Goal: Task Accomplishment & Management: Manage account settings

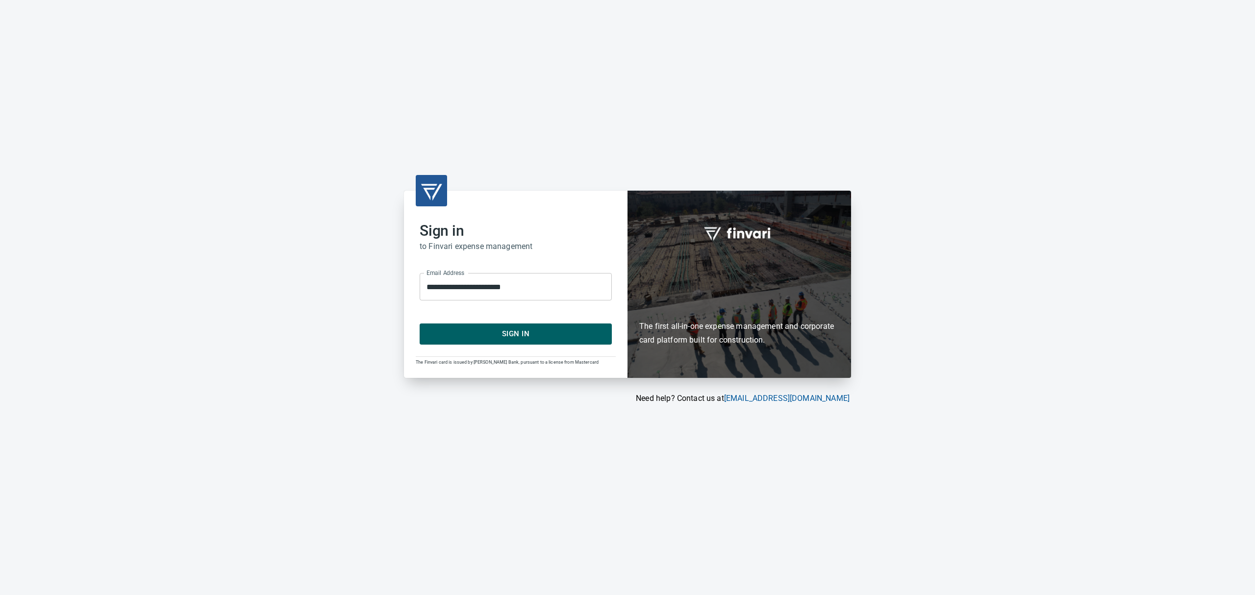
click at [503, 331] on span "Sign In" at bounding box center [516, 334] width 171 height 13
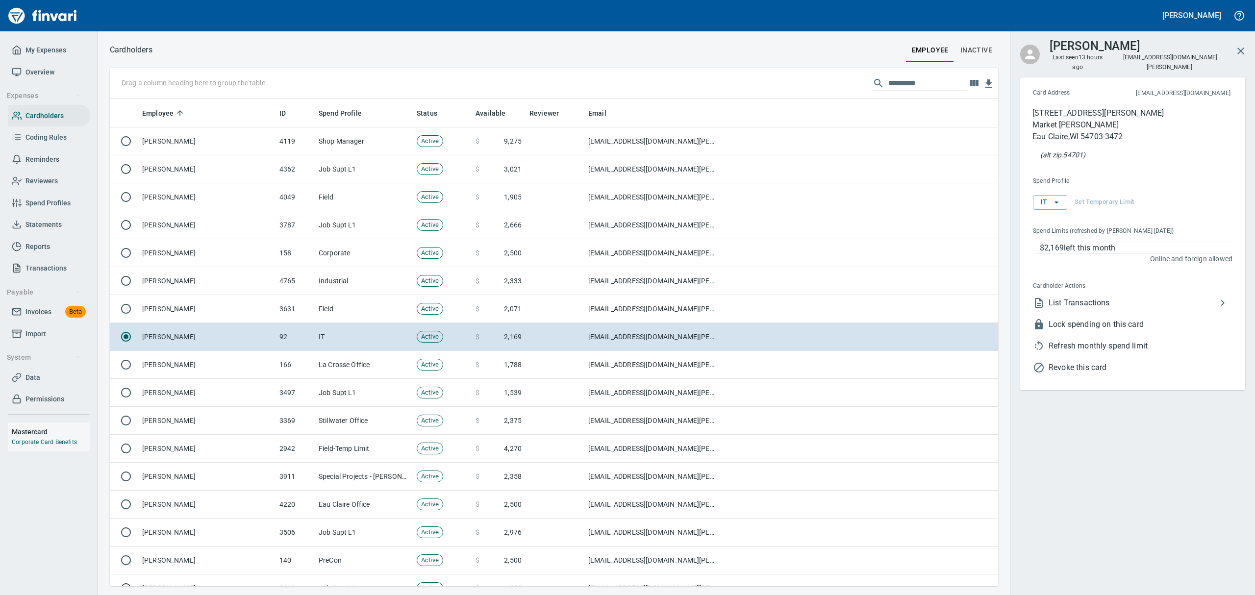
scroll to position [477, 866]
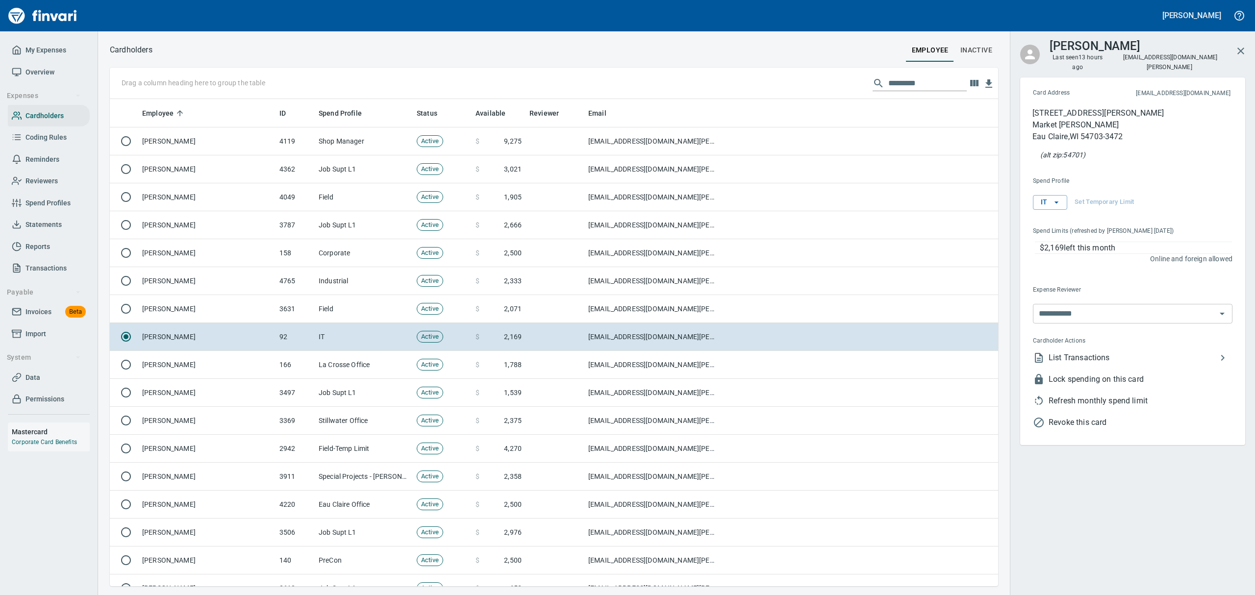
click at [34, 73] on span "Overview" at bounding box center [39, 72] width 29 height 12
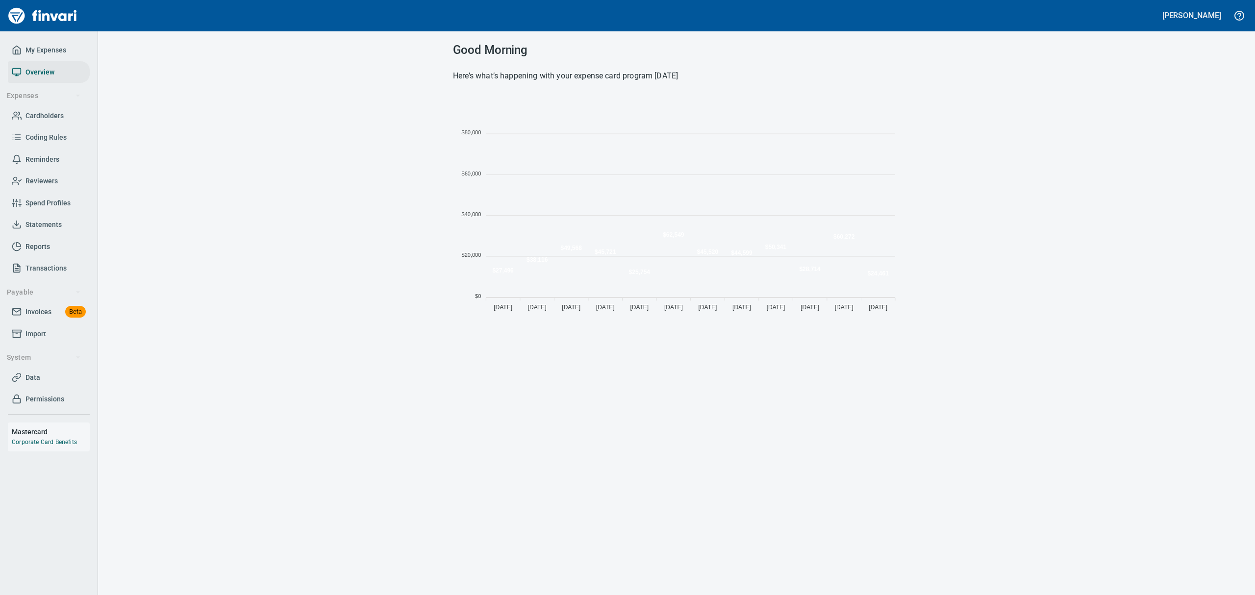
scroll to position [217, 436]
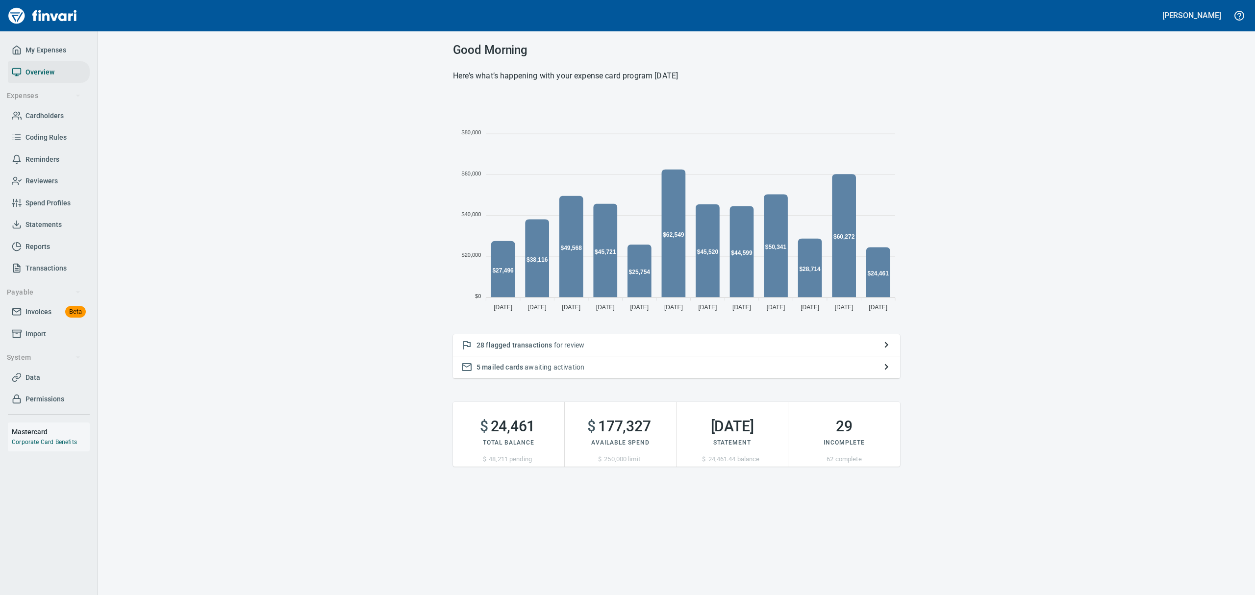
click at [544, 348] on span "flagged transactions" at bounding box center [519, 345] width 66 height 8
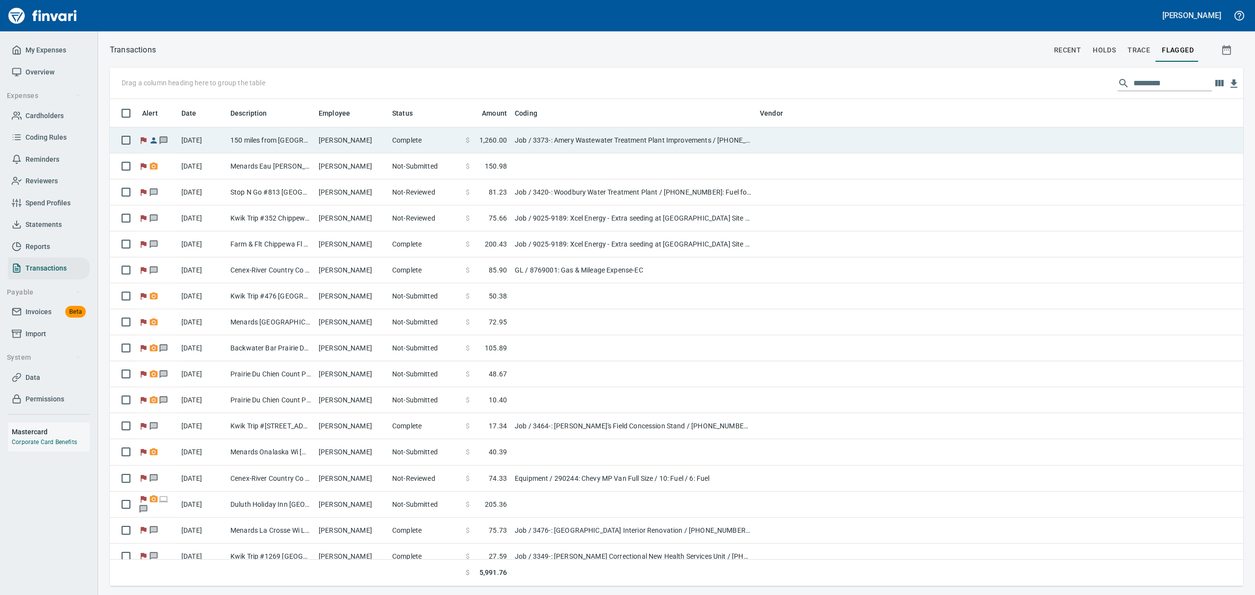
scroll to position [477, 1111]
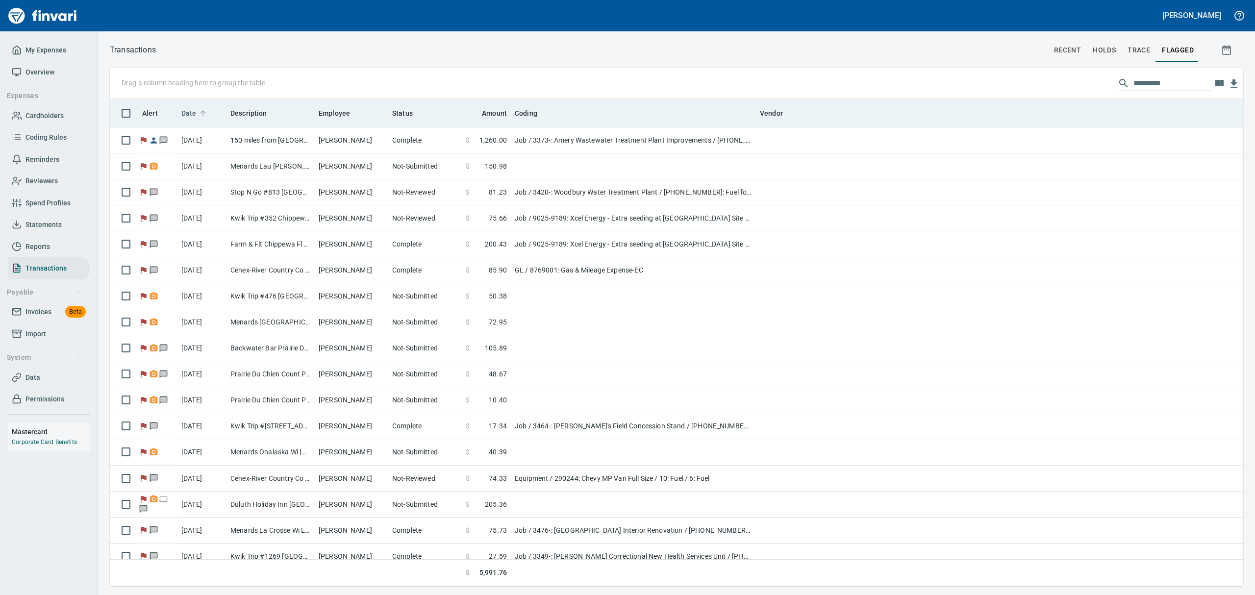
click at [195, 118] on span "Date" at bounding box center [188, 113] width 15 height 12
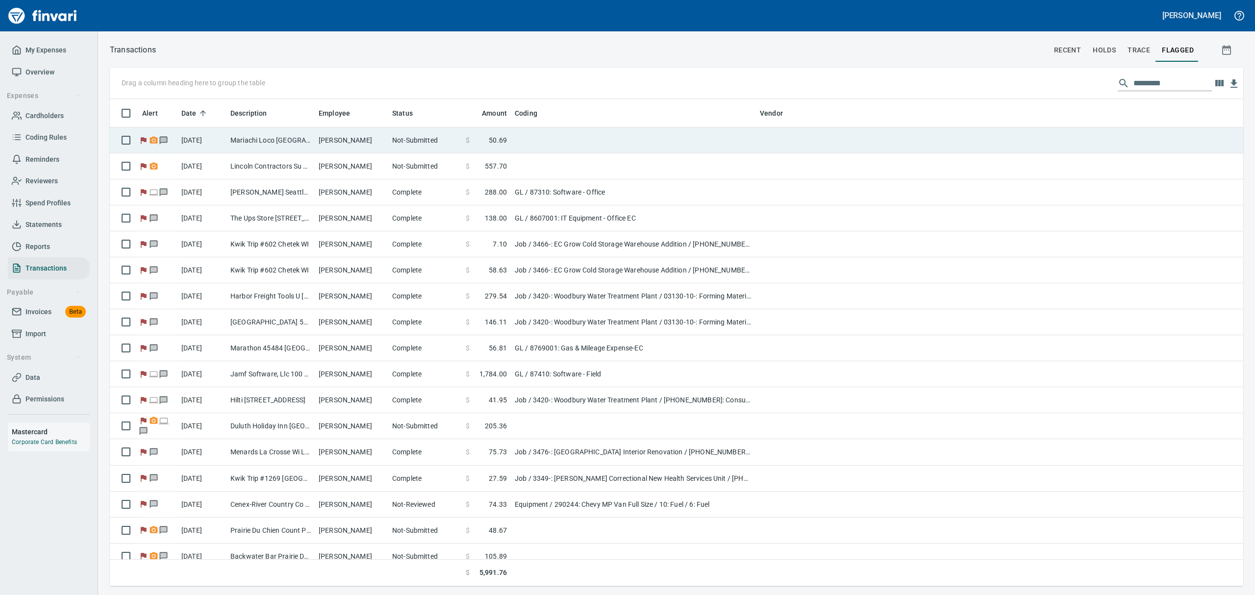
click at [190, 142] on td "9/4/2025" at bounding box center [202, 140] width 49 height 26
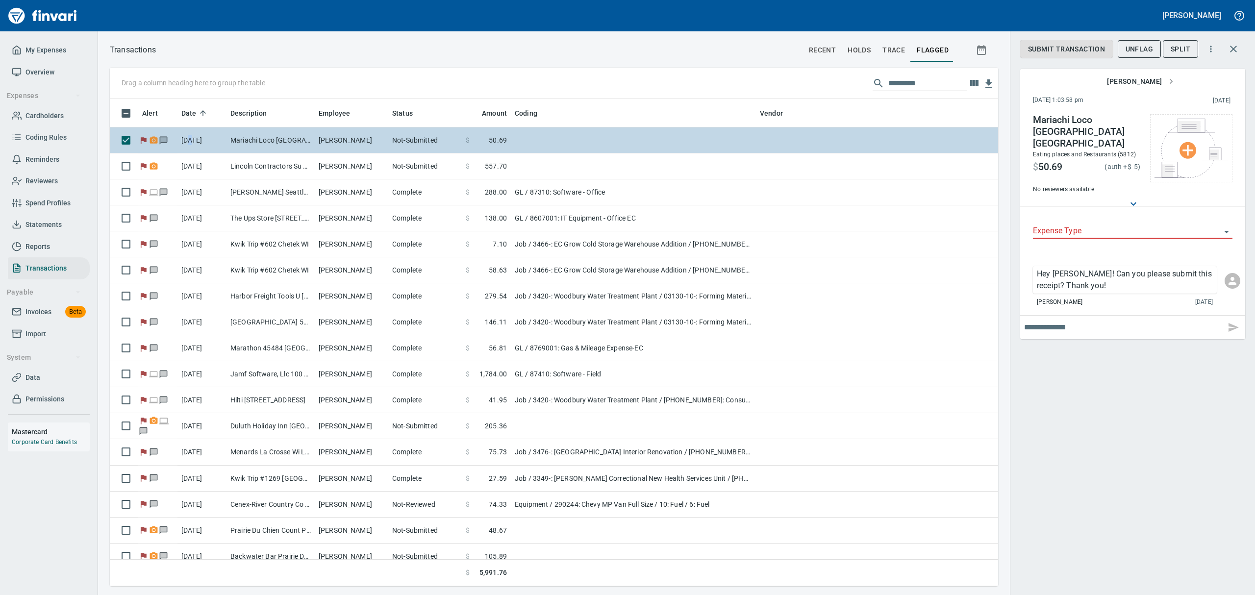
scroll to position [477, 866]
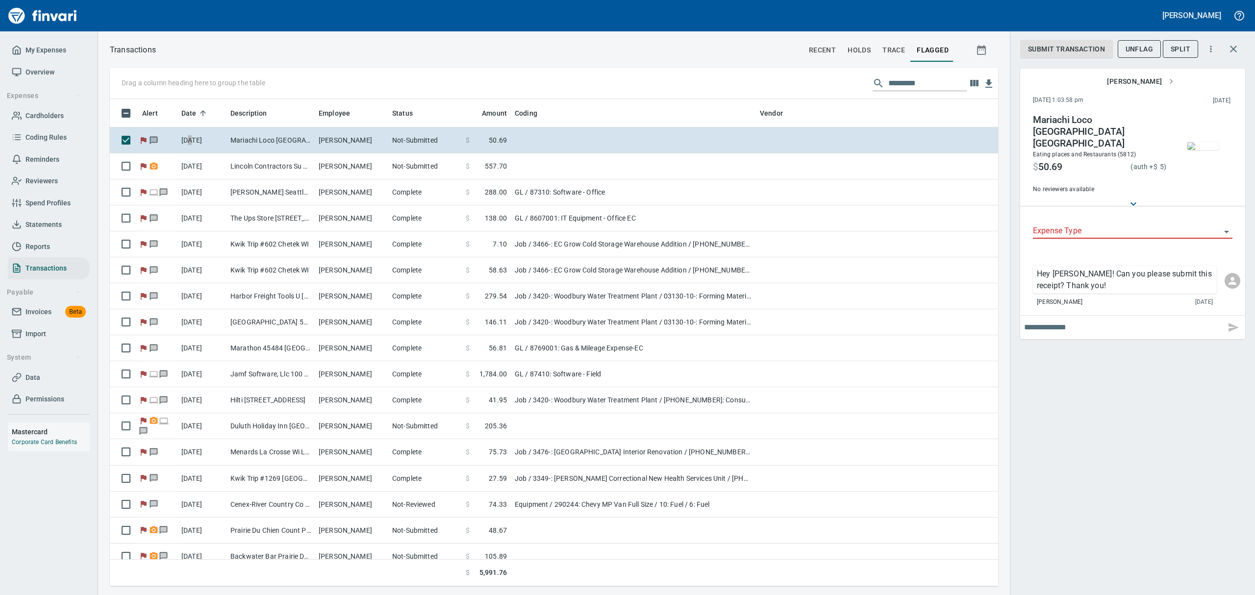
type input "***"
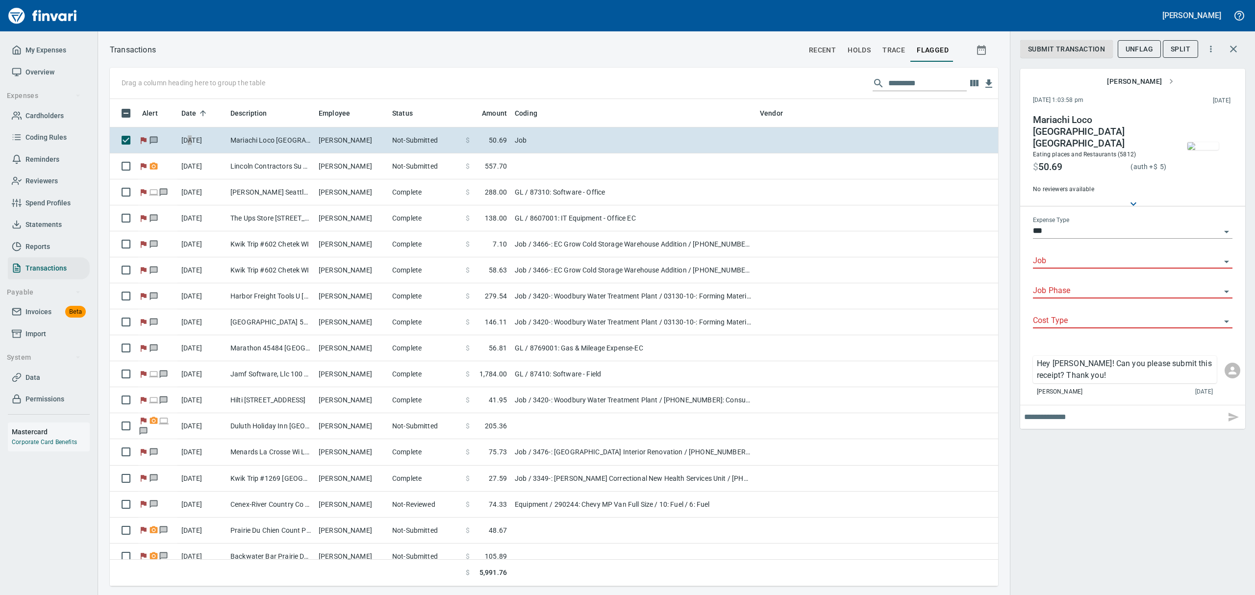
type input "**********"
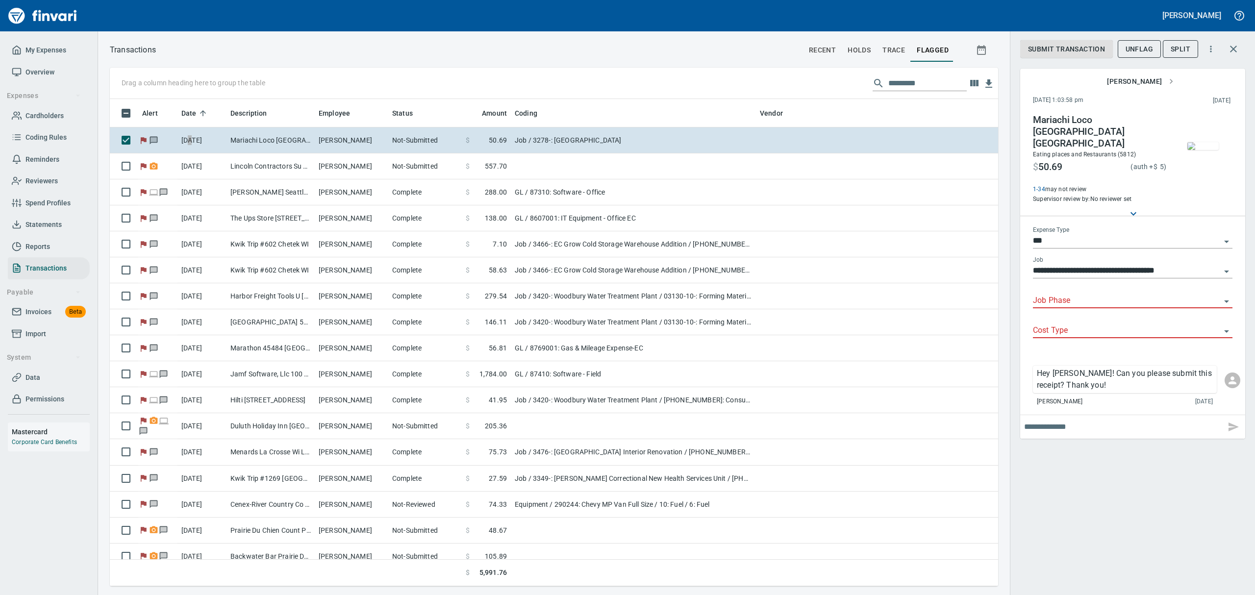
type input "**********"
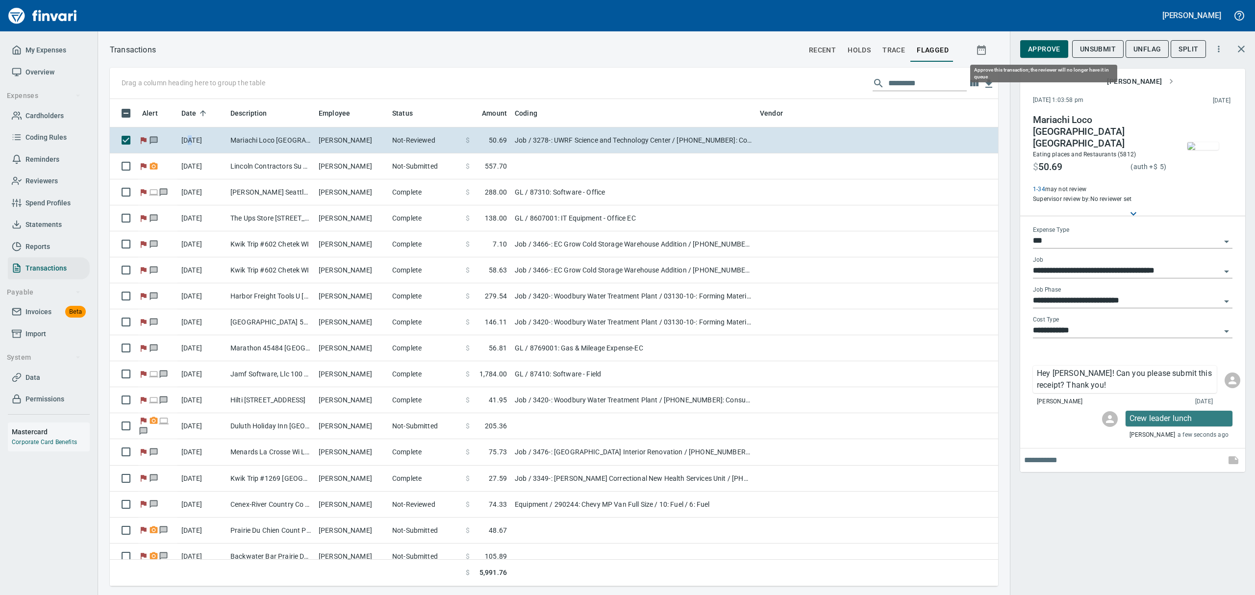
click at [1043, 48] on span "Approve" at bounding box center [1044, 49] width 32 height 12
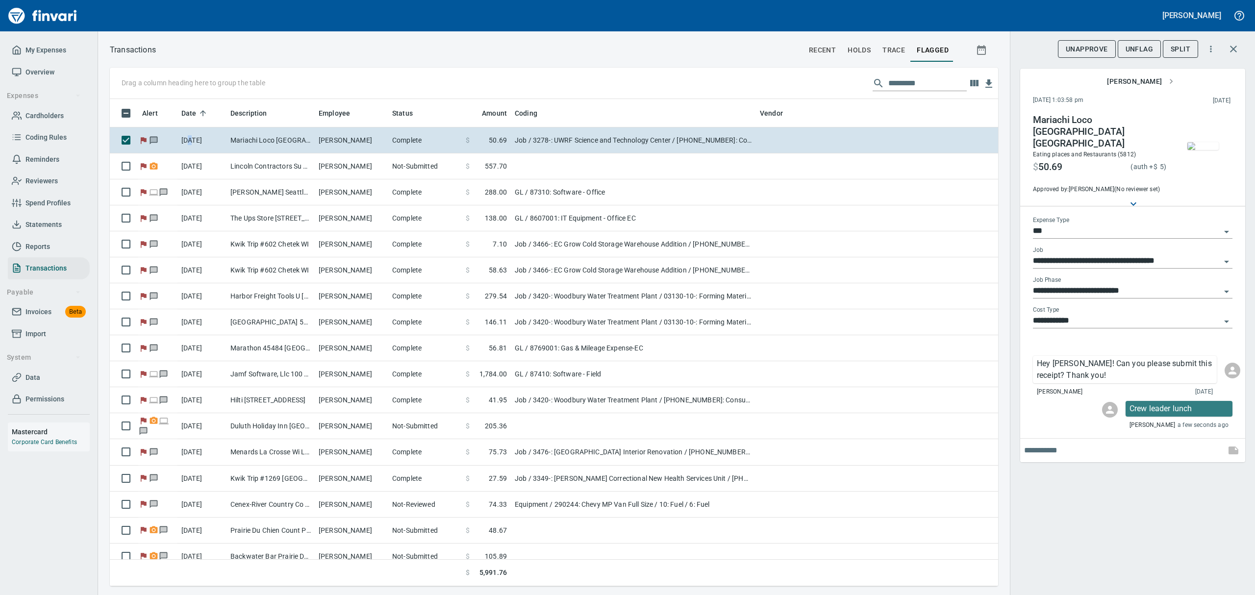
click at [1141, 53] on span "UnFlag" at bounding box center [1139, 49] width 27 height 12
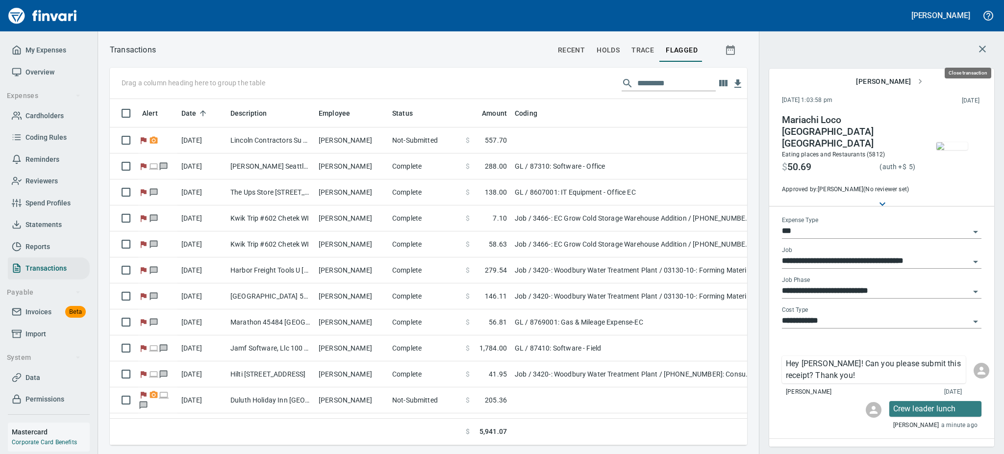
scroll to position [325, 615]
click at [982, 50] on icon "button" at bounding box center [982, 49] width 7 height 7
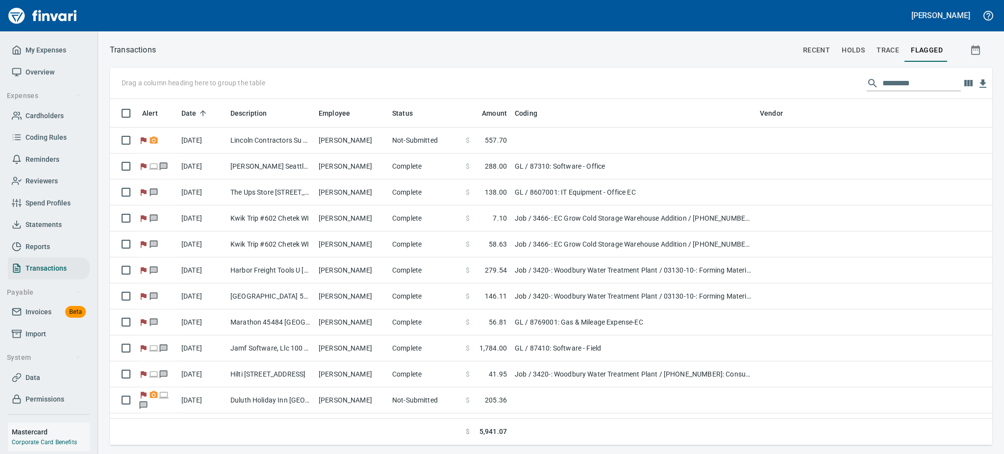
scroll to position [335, 860]
click at [57, 226] on span "Statements" at bounding box center [43, 225] width 36 height 12
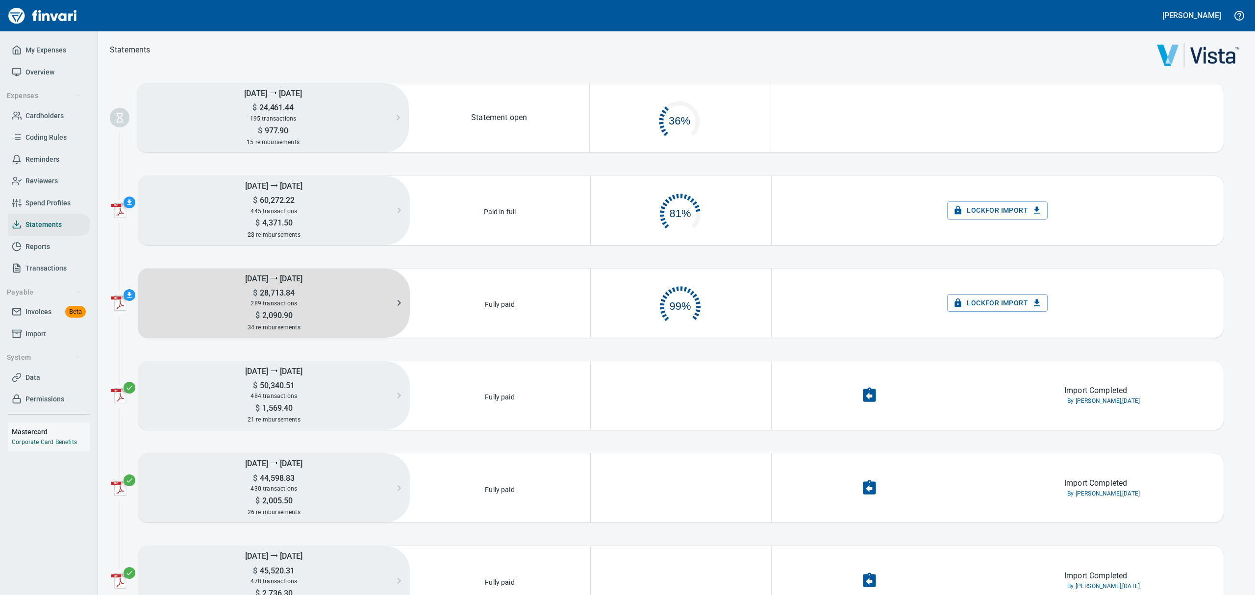
scroll to position [42, 167]
click at [295, 296] on h5 "$ 28,713.84" at bounding box center [274, 293] width 272 height 10
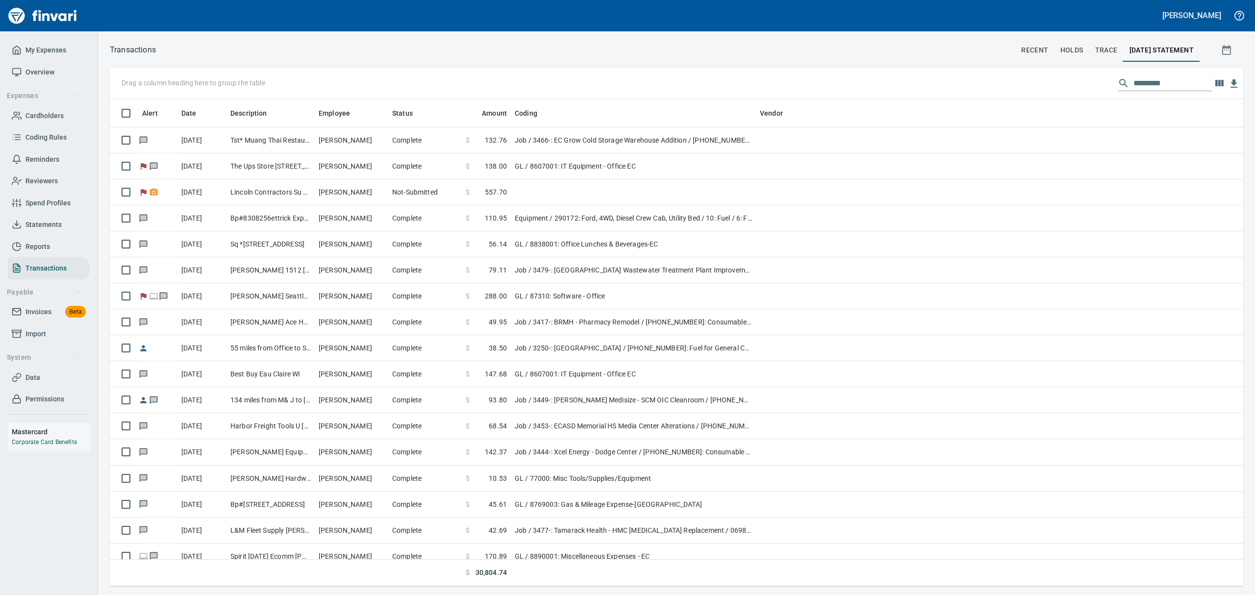
scroll to position [477, 1111]
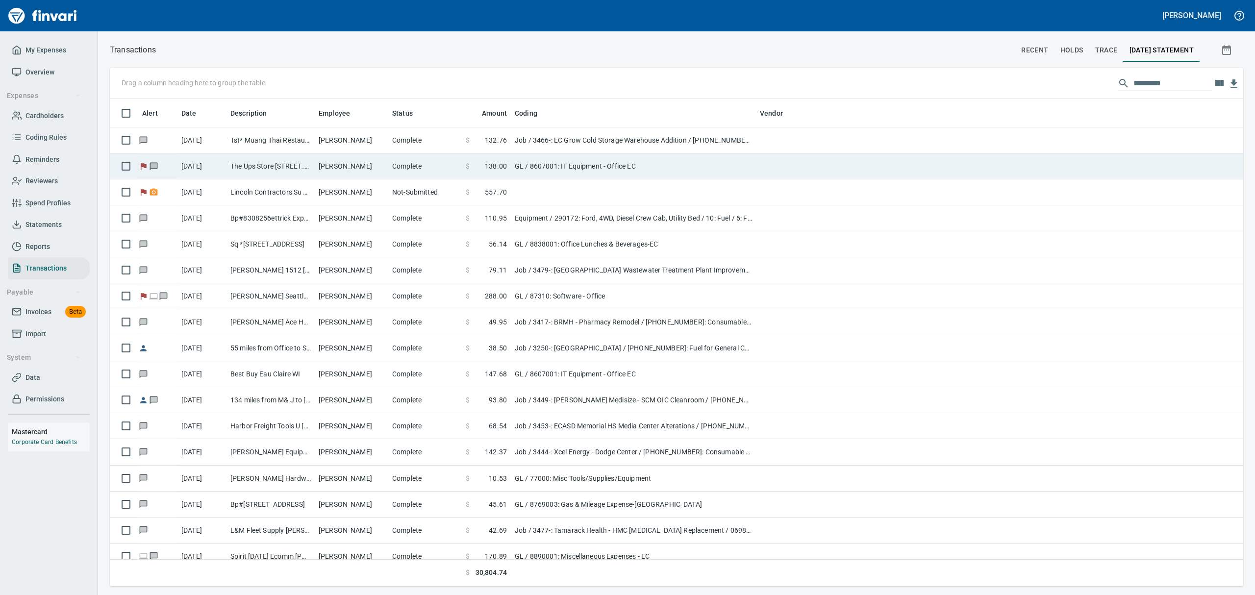
click at [599, 168] on td "GL / 8607001: IT Equipment - Office EC" at bounding box center [633, 166] width 245 height 26
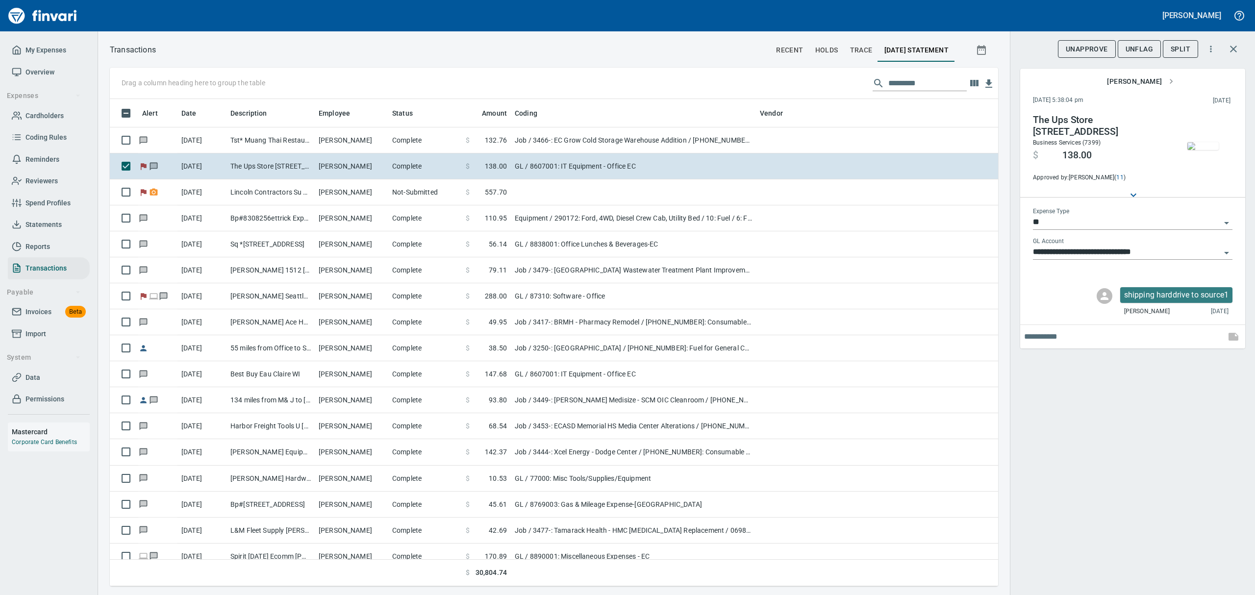
scroll to position [477, 866]
click at [1129, 46] on span "UnFlag" at bounding box center [1139, 49] width 27 height 12
click at [903, 82] on input "text" at bounding box center [928, 84] width 78 height 16
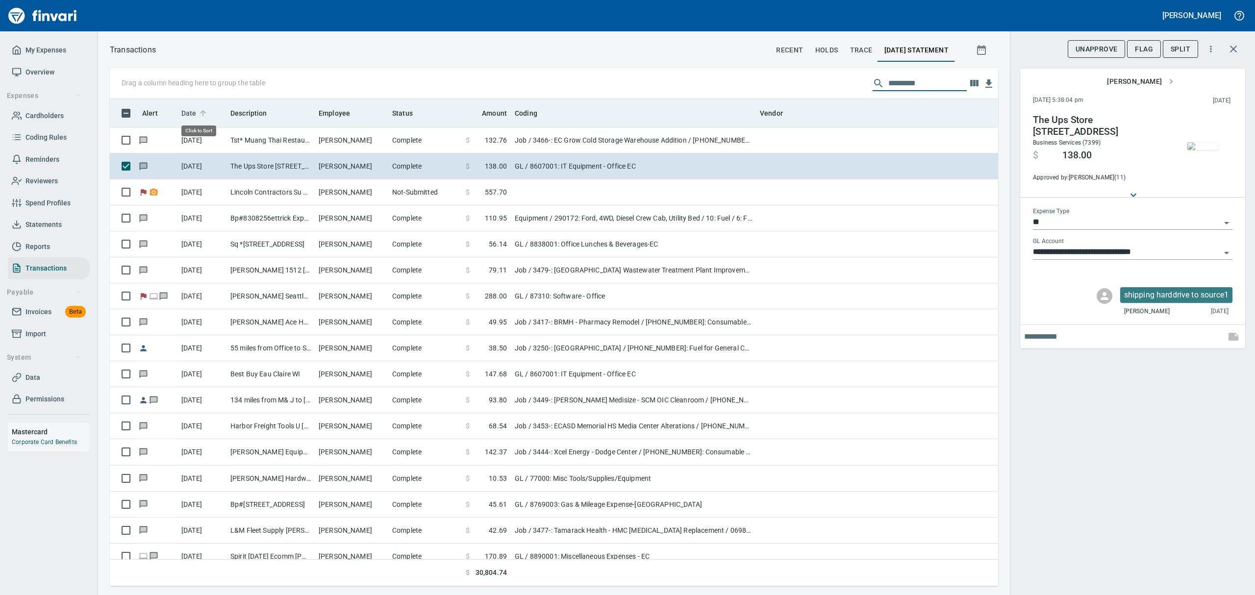
click at [200, 112] on icon at bounding box center [203, 113] width 9 height 9
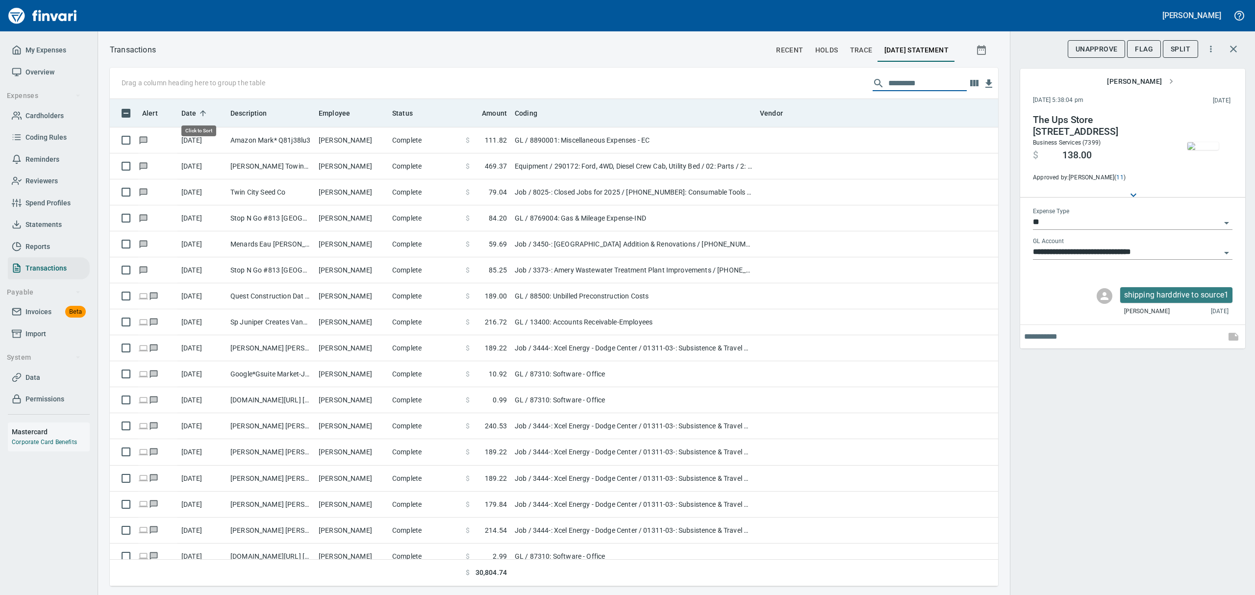
click at [200, 112] on icon at bounding box center [203, 113] width 9 height 9
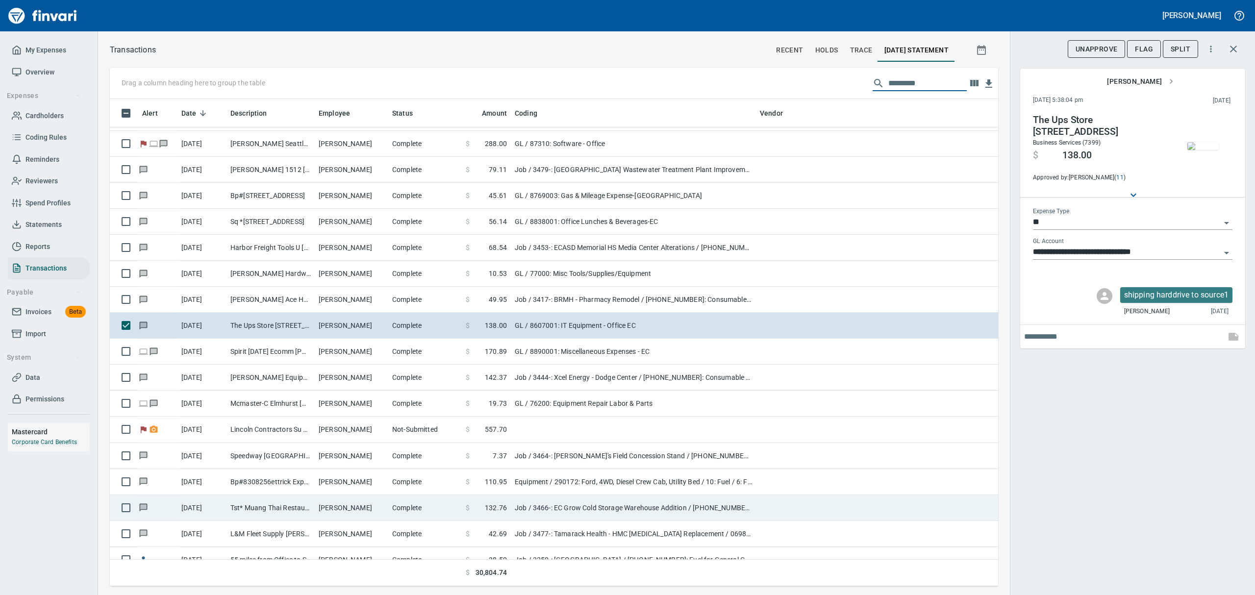
scroll to position [0, 0]
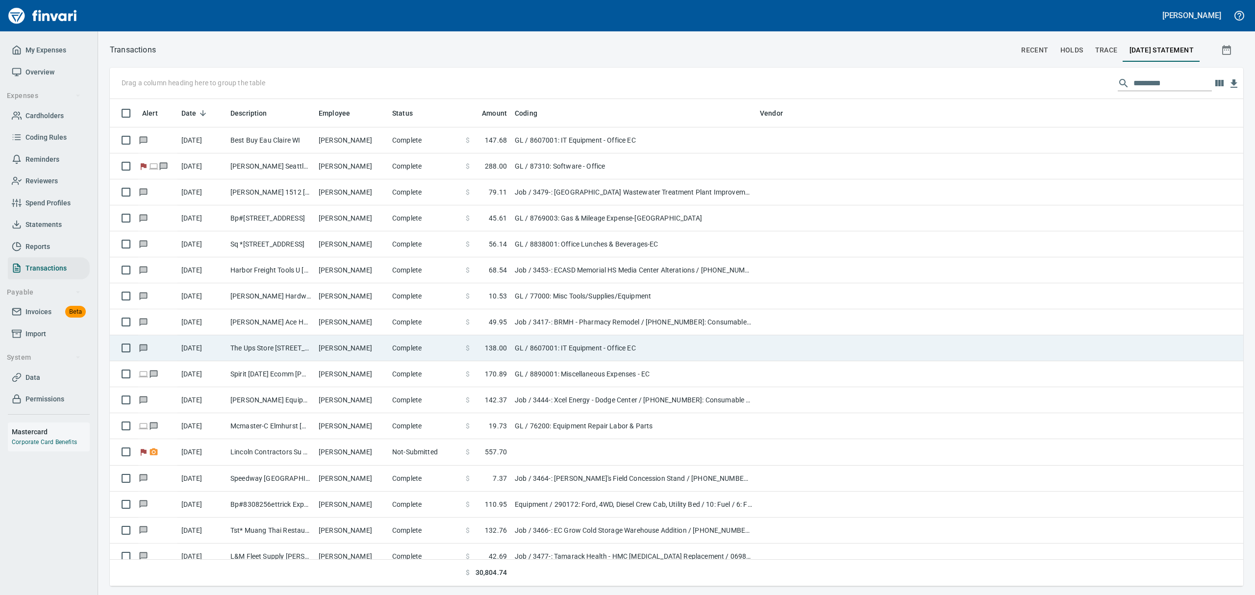
scroll to position [477, 1110]
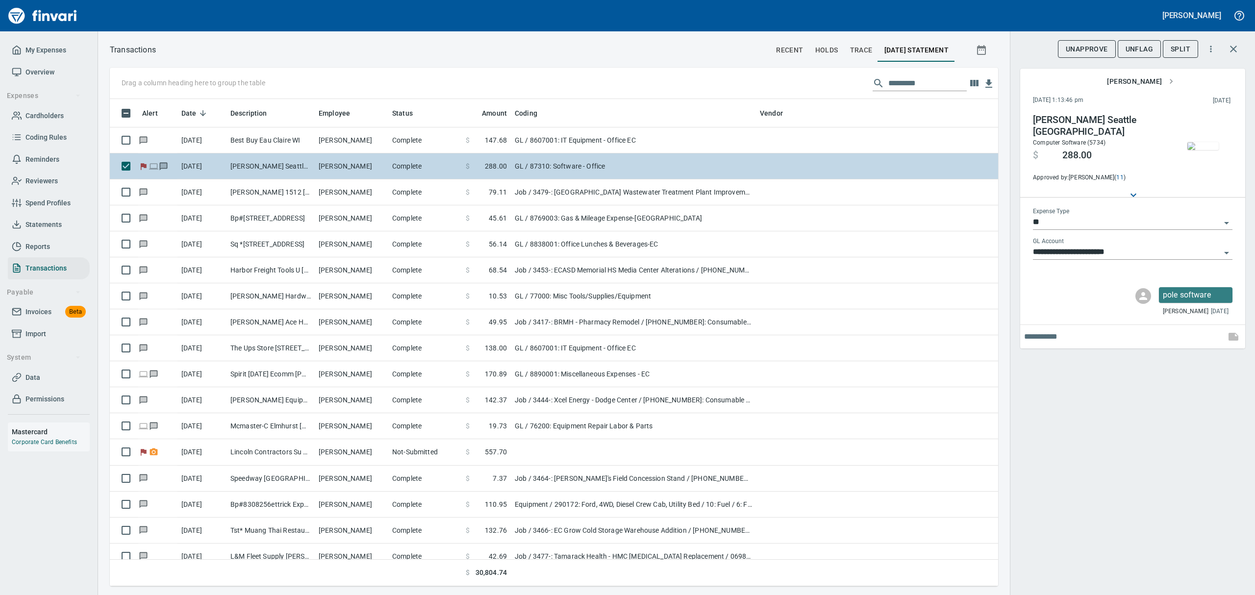
scroll to position [477, 866]
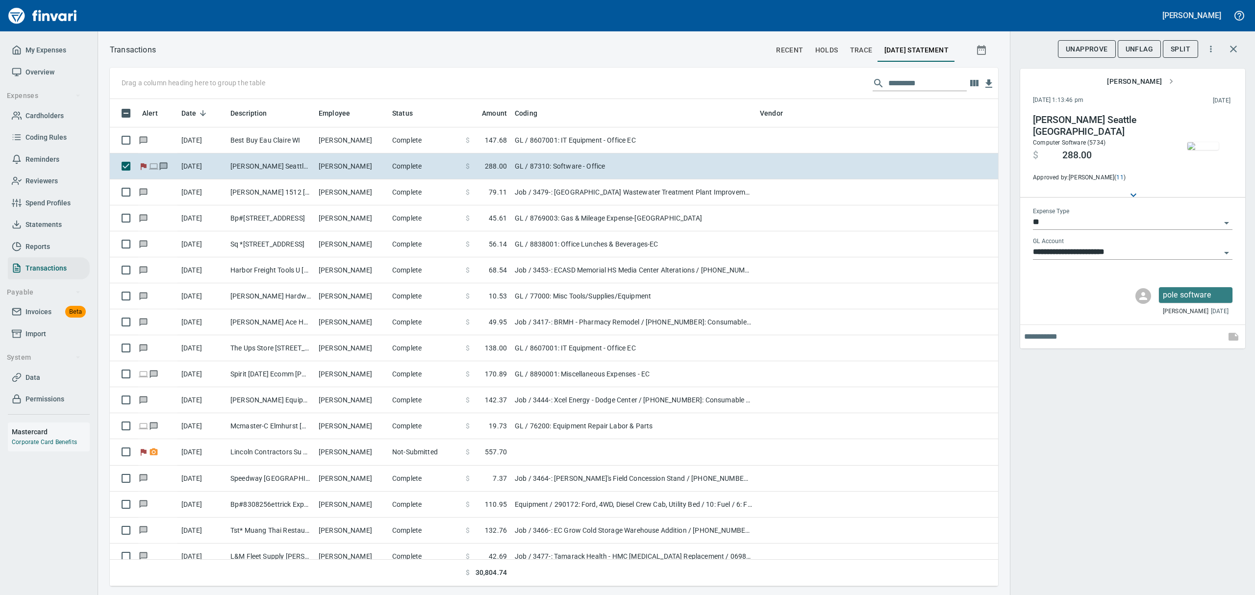
click at [1192, 142] on img "button" at bounding box center [1203, 146] width 31 height 8
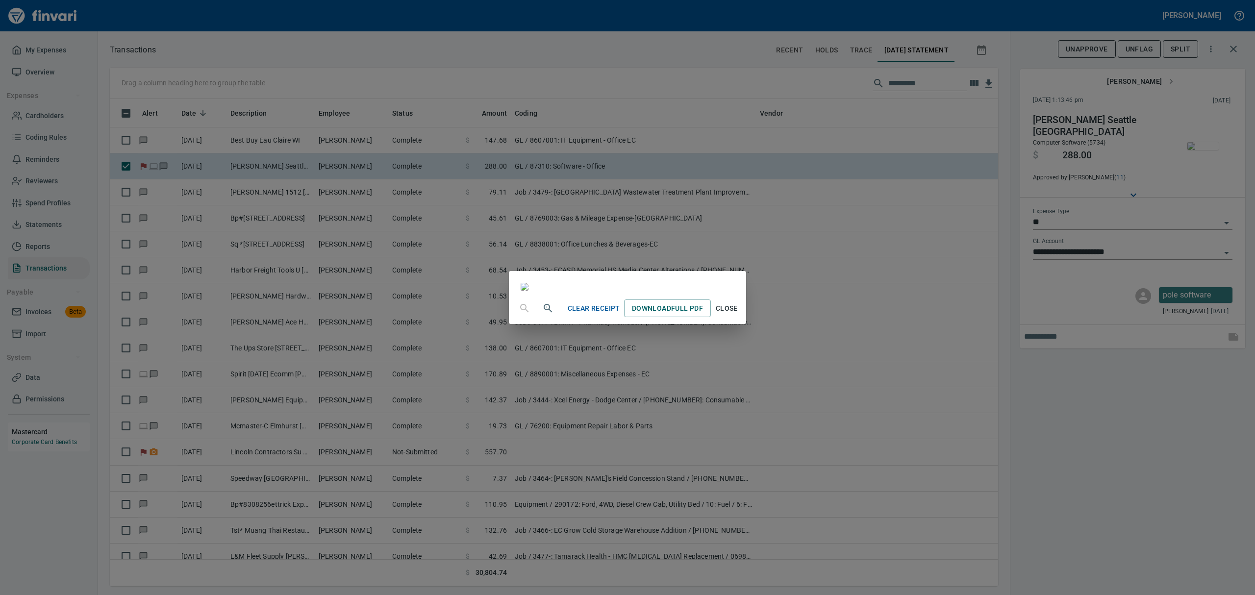
click at [738, 315] on span "Close" at bounding box center [727, 309] width 24 height 12
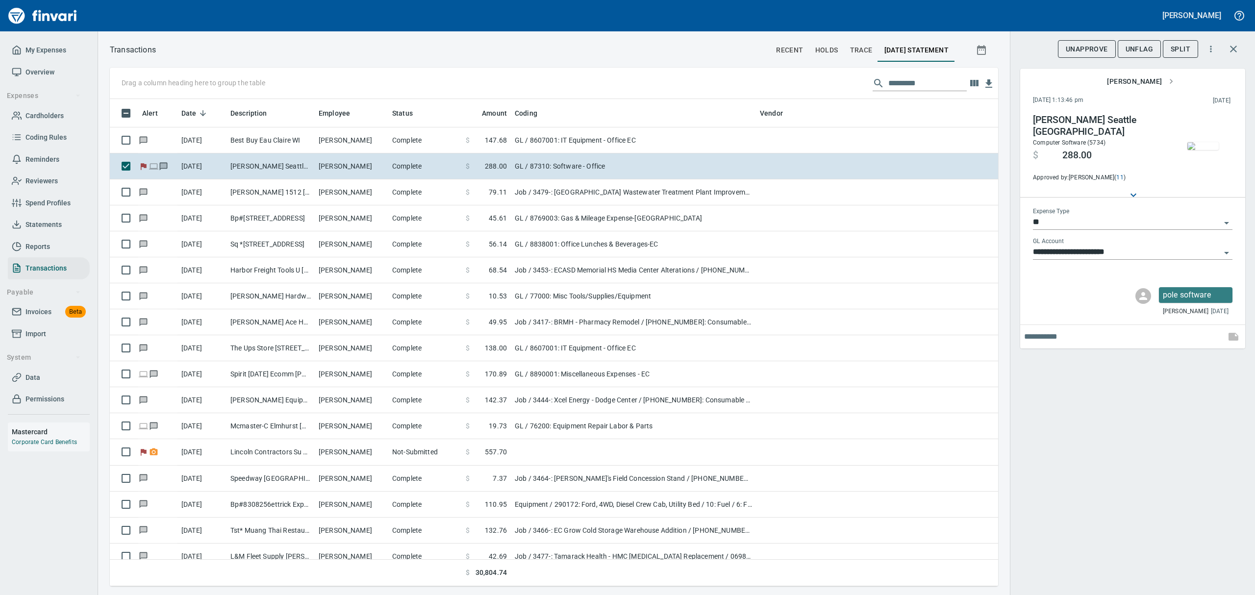
click at [1144, 44] on span "UnFlag" at bounding box center [1139, 49] width 27 height 12
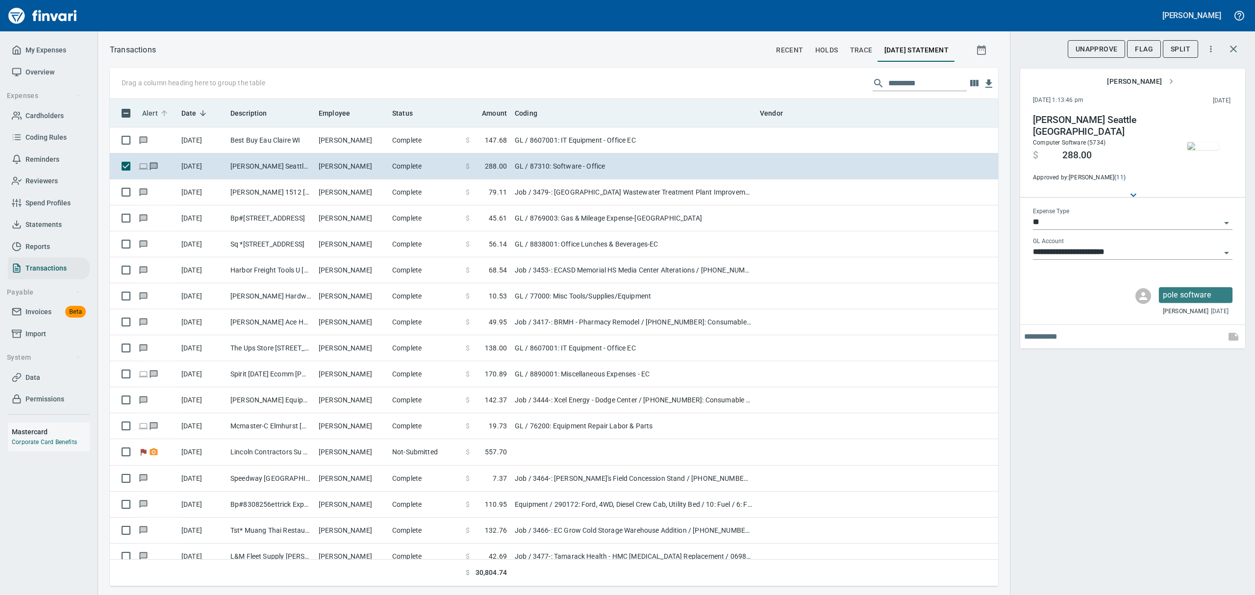
click at [165, 113] on icon at bounding box center [164, 113] width 9 height 9
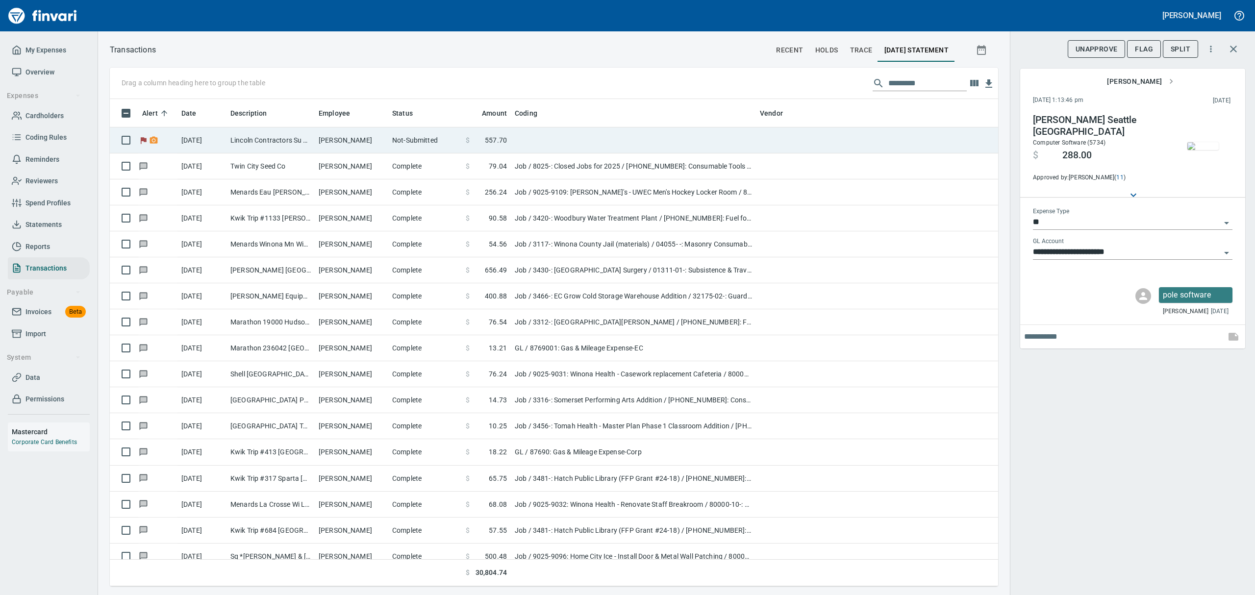
click at [346, 138] on td "Graham Lovelien" at bounding box center [352, 140] width 74 height 26
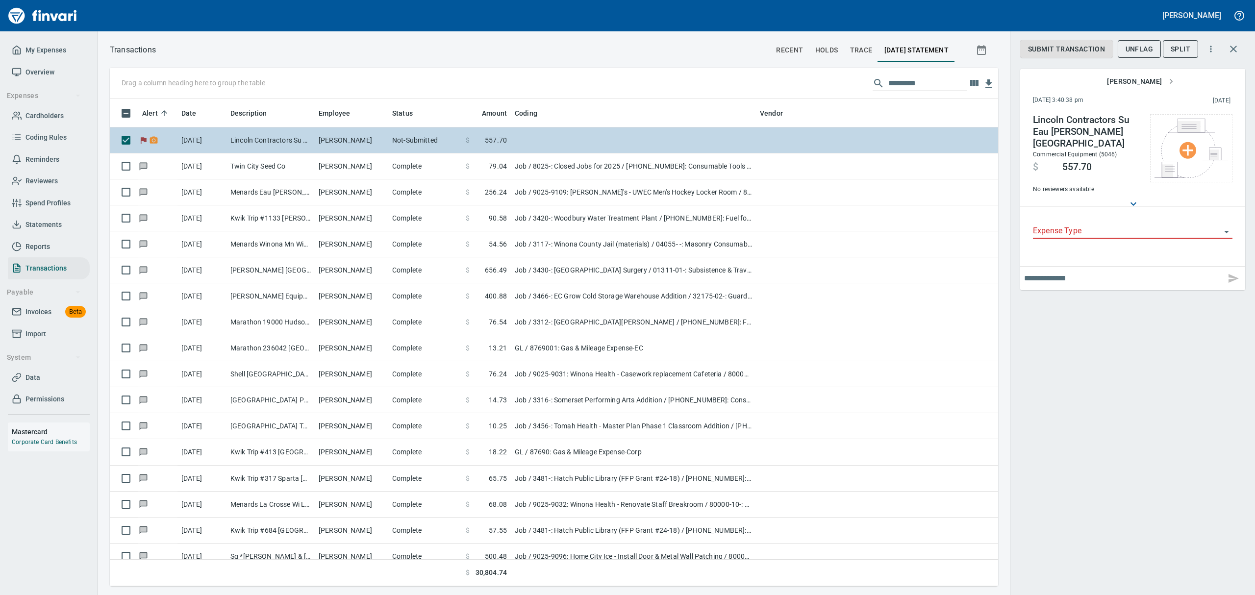
type input "***"
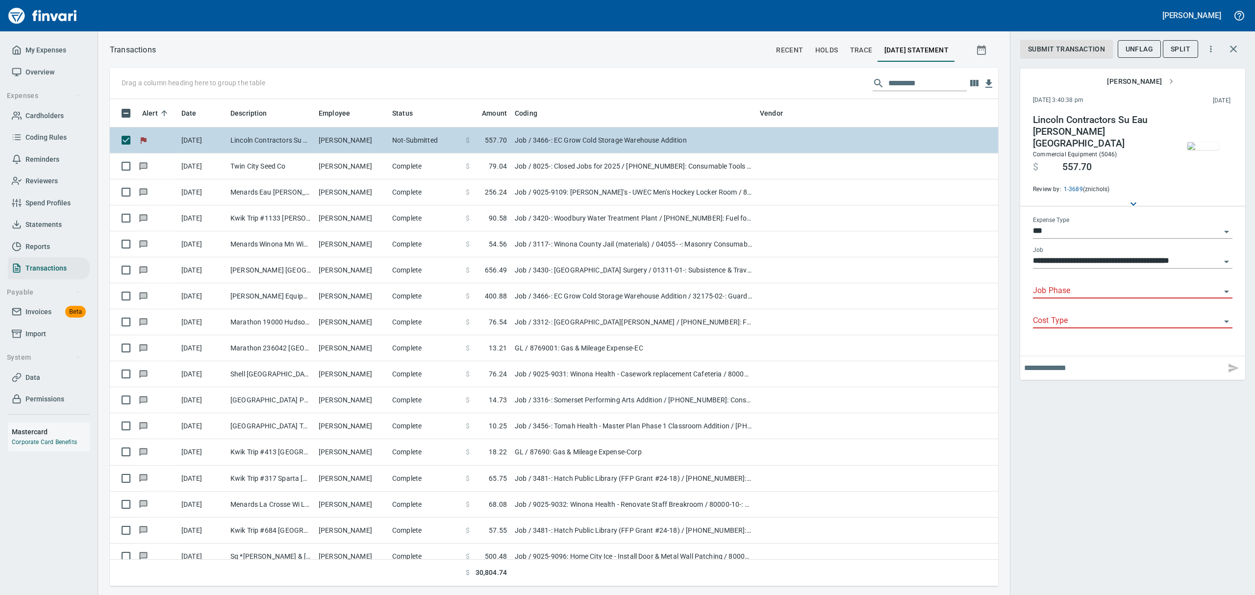
type input "**********"
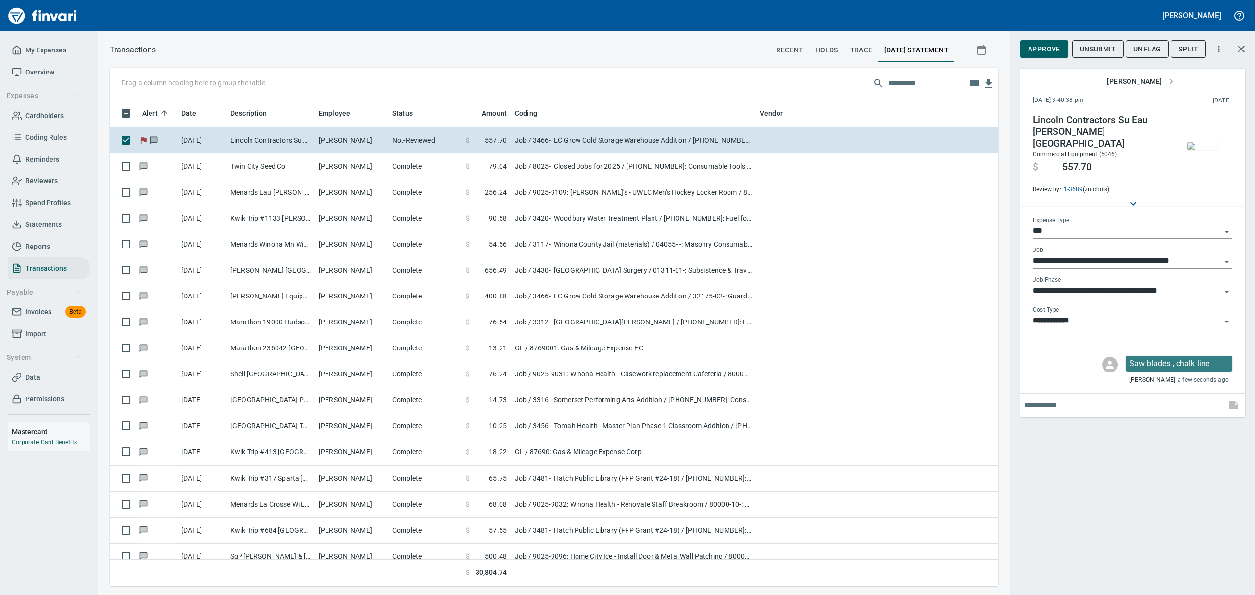
scroll to position [477, 866]
click at [1209, 142] on img "button" at bounding box center [1203, 146] width 31 height 8
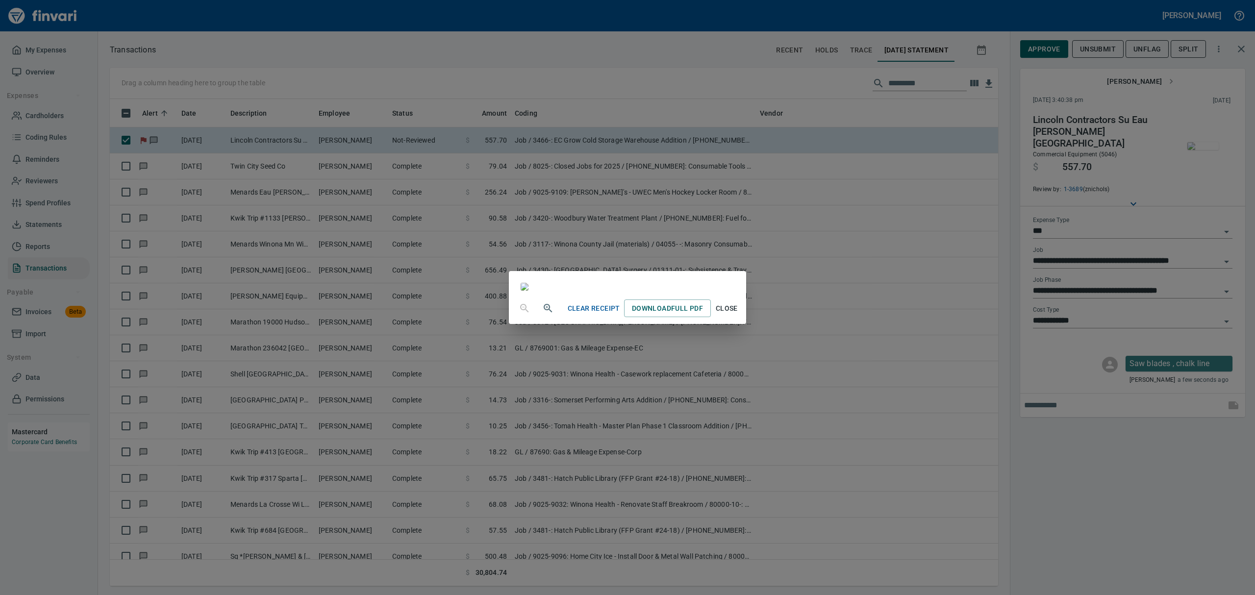
click at [1209, 141] on div "Clear Receipt Download Full PDF Close" at bounding box center [627, 297] width 1255 height 595
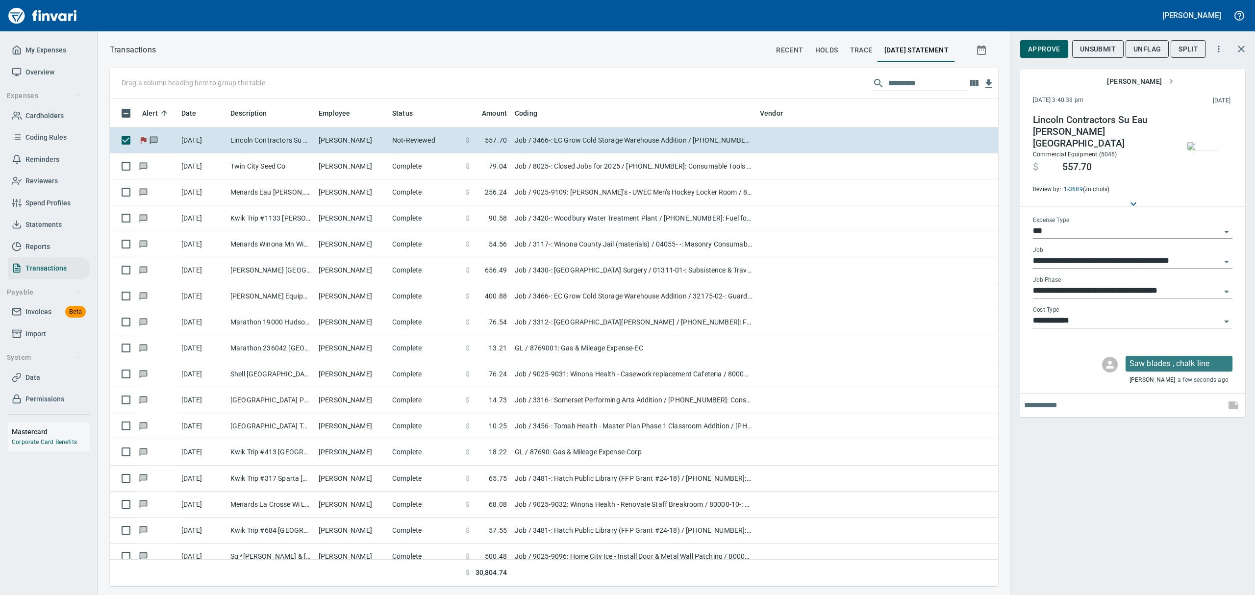
click at [1209, 141] on div "Clear Receipt Download Full PDF Close" at bounding box center [627, 297] width 1255 height 595
click at [1207, 142] on img "button" at bounding box center [1203, 146] width 31 height 8
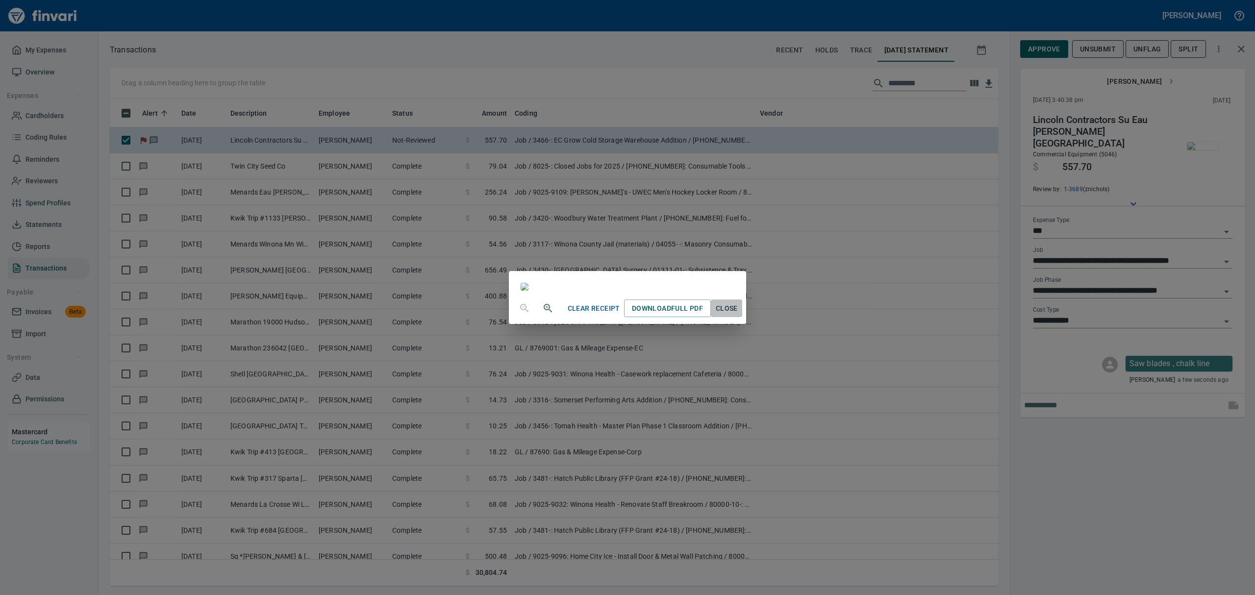
click at [738, 315] on span "Close" at bounding box center [727, 309] width 24 height 12
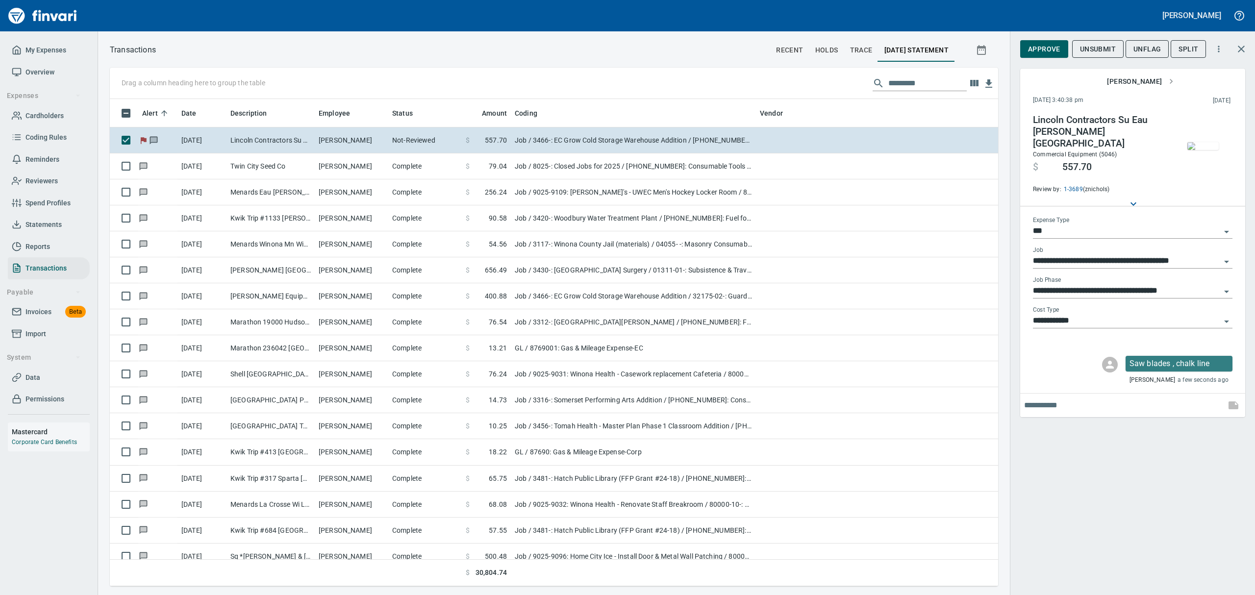
click at [1228, 316] on icon "Open" at bounding box center [1227, 322] width 12 height 12
click at [1216, 314] on input "**********" at bounding box center [1127, 321] width 188 height 14
type input "**********"
click at [1216, 314] on input "**********" at bounding box center [1127, 321] width 188 height 14
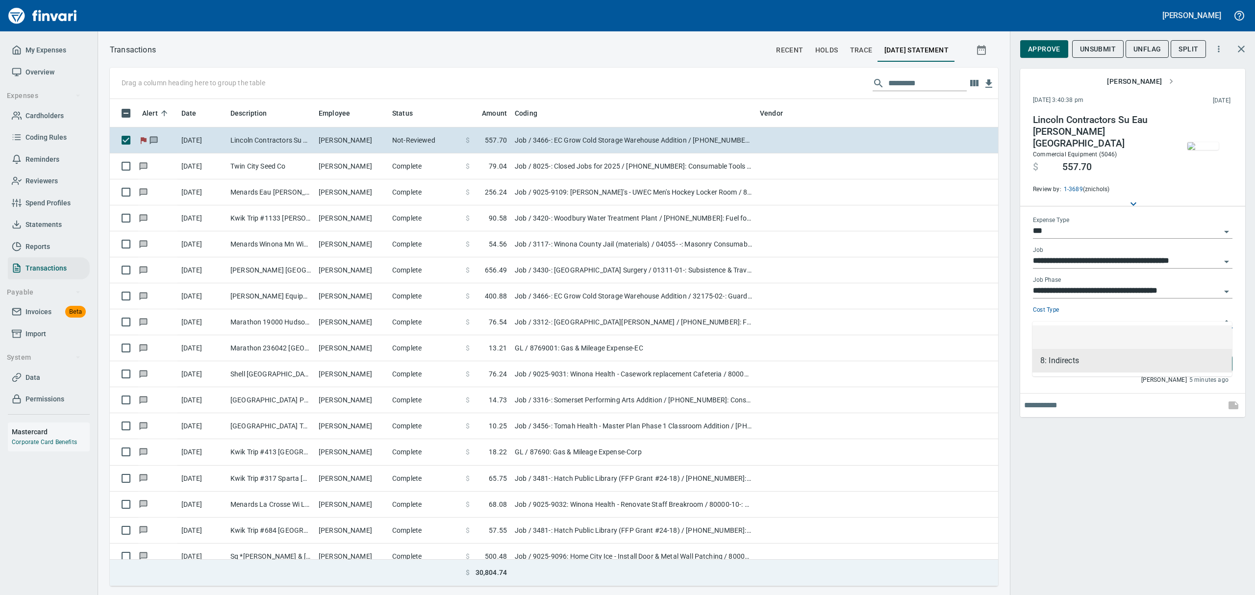
type input "**********"
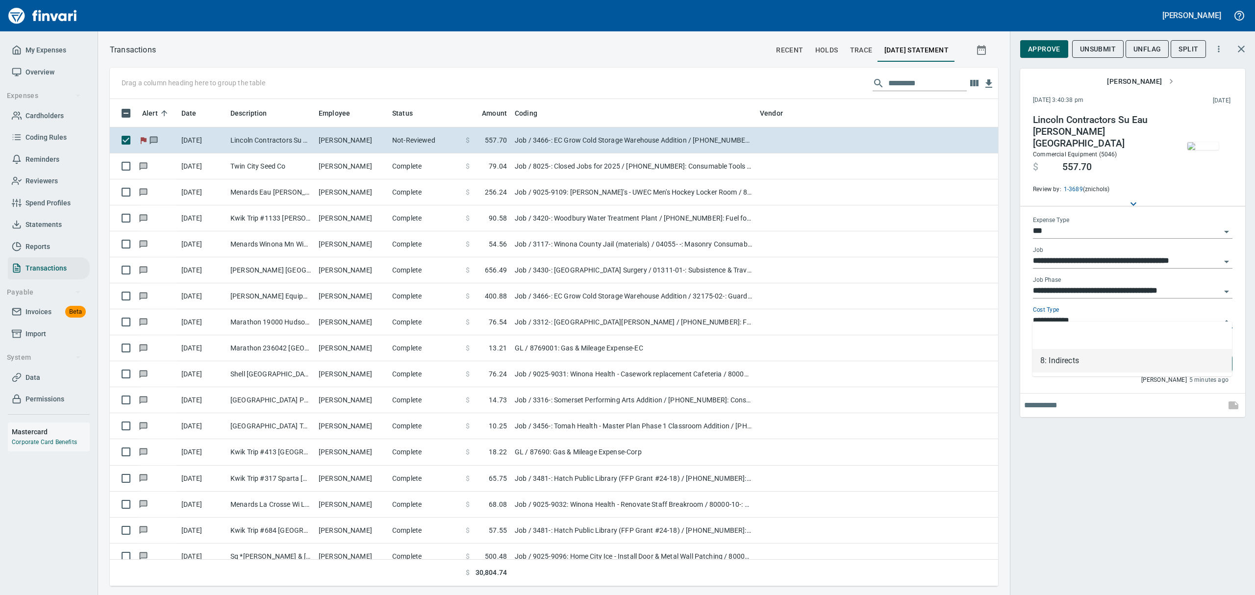
click at [1214, 314] on input "**********" at bounding box center [1127, 321] width 188 height 14
type input "**********"
click at [29, 377] on span "Data" at bounding box center [32, 378] width 15 height 12
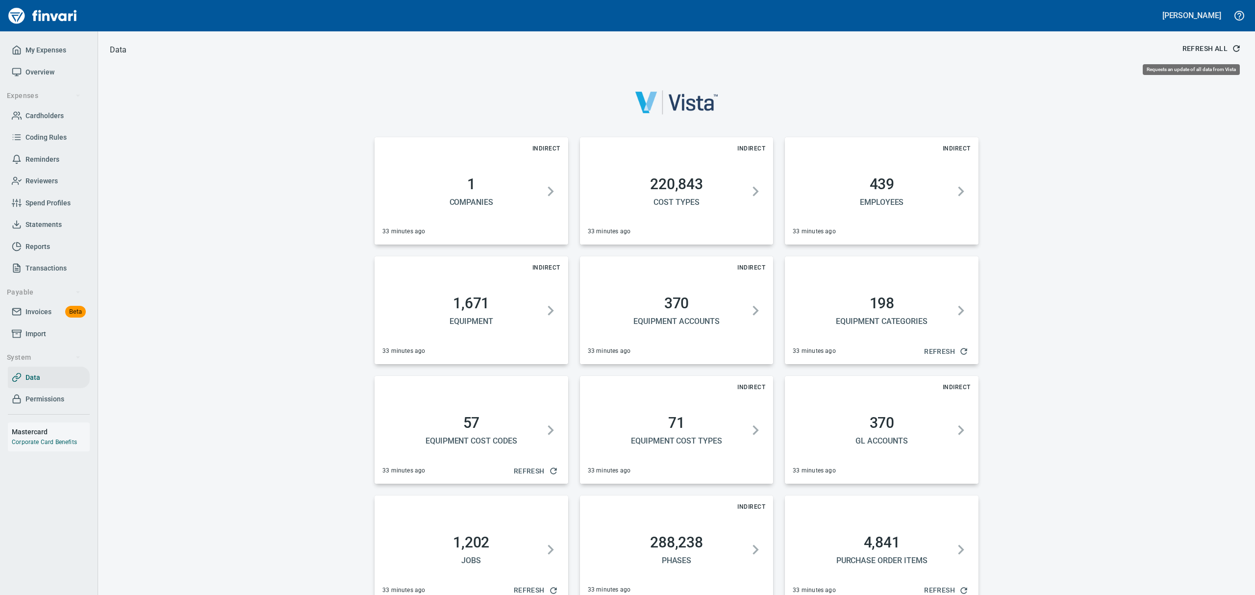
click at [1197, 47] on span "Refresh All" at bounding box center [1211, 49] width 57 height 12
click at [42, 71] on span "Overview" at bounding box center [39, 72] width 29 height 12
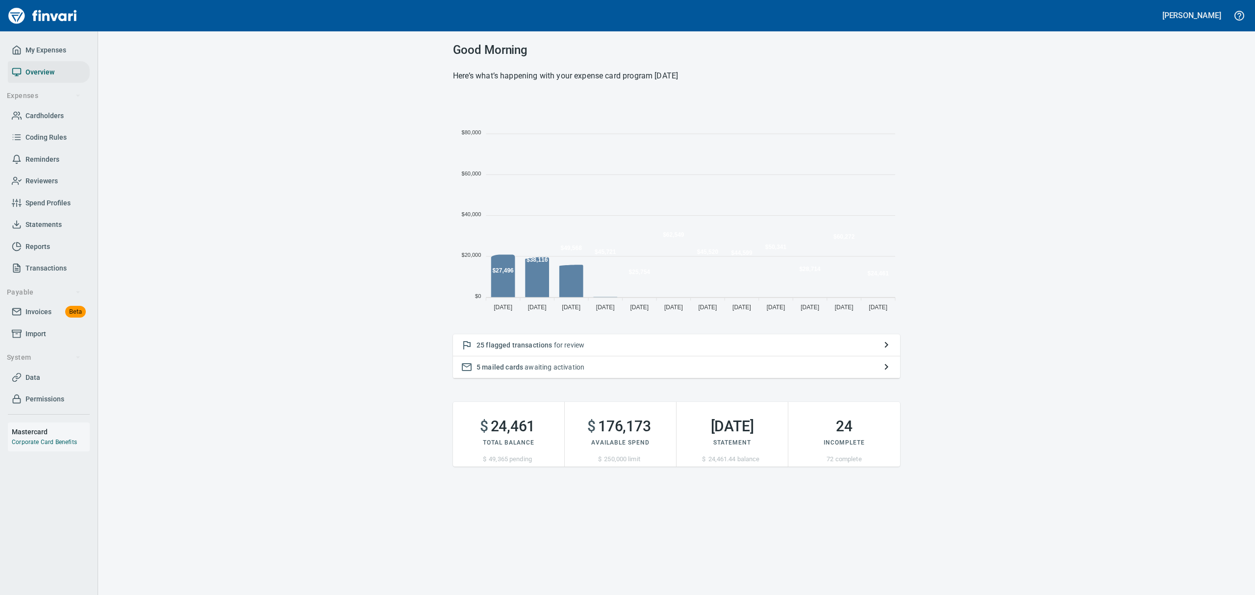
scroll to position [217, 436]
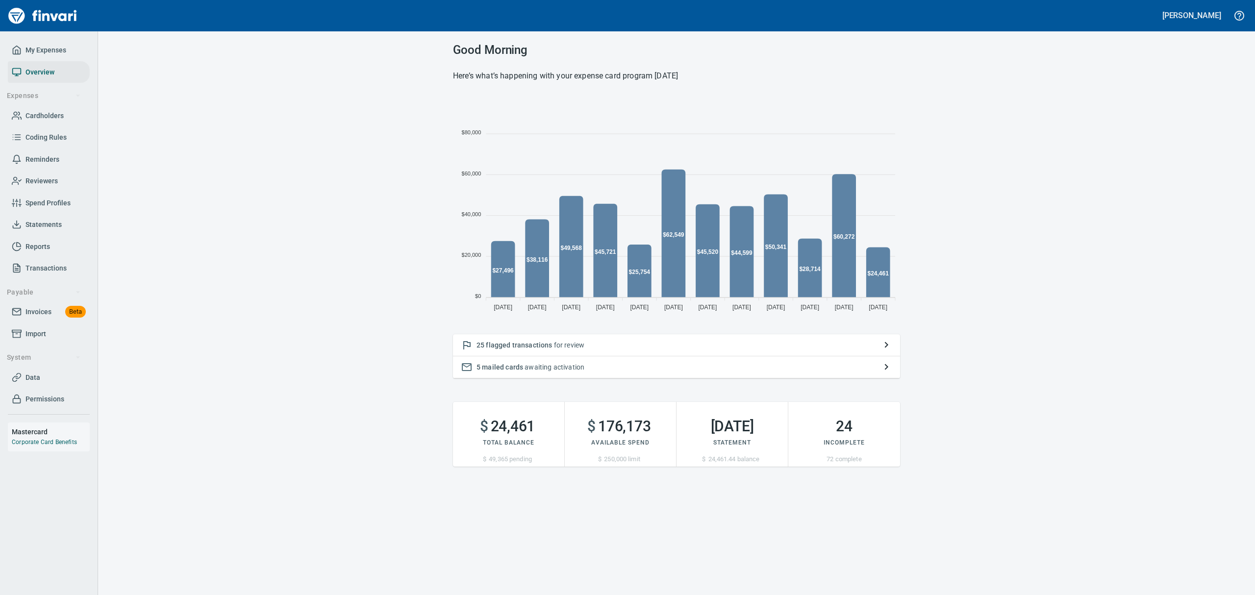
click at [495, 340] on p "25 flagged transactions for review" at bounding box center [677, 345] width 400 height 10
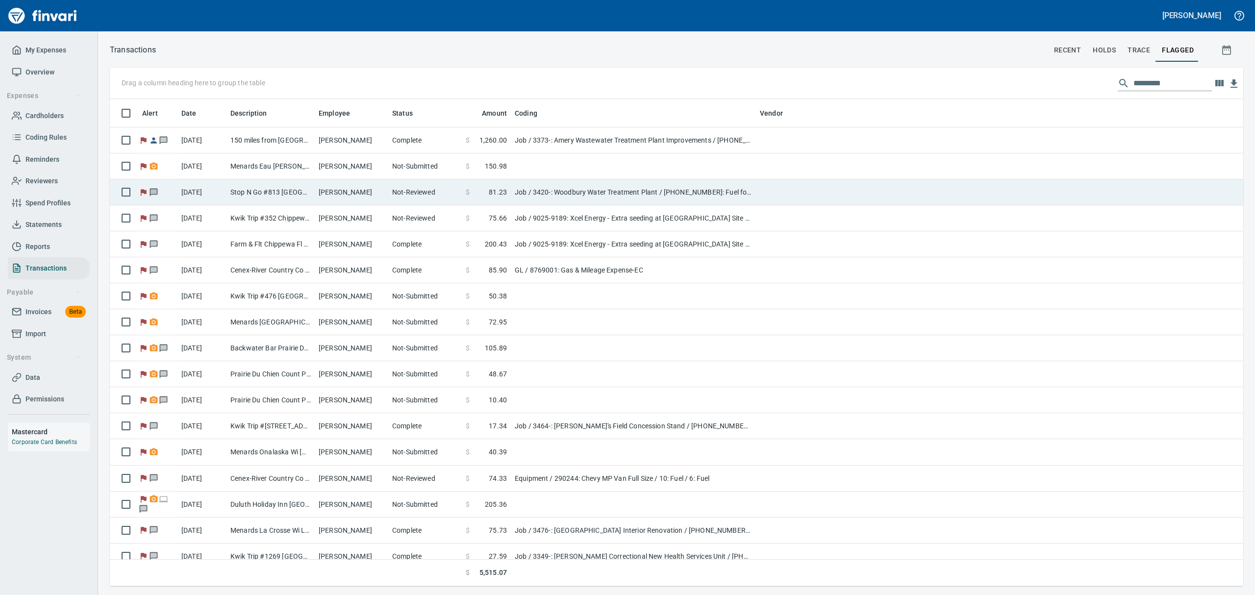
scroll to position [477, 1111]
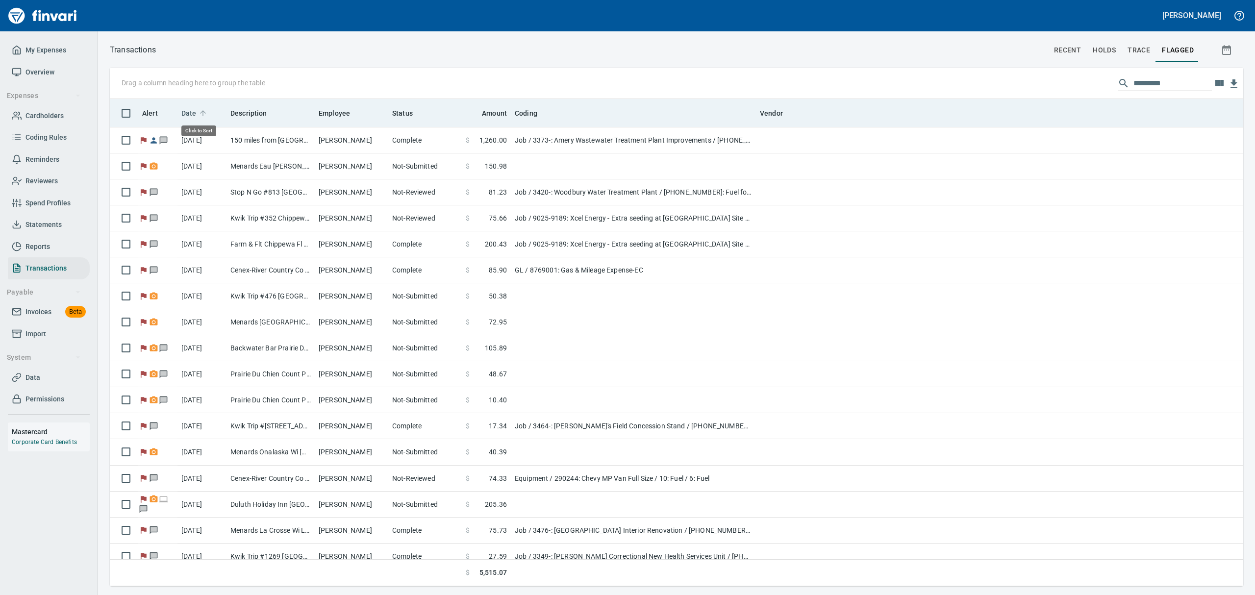
click at [188, 112] on span "Date" at bounding box center [188, 113] width 15 height 12
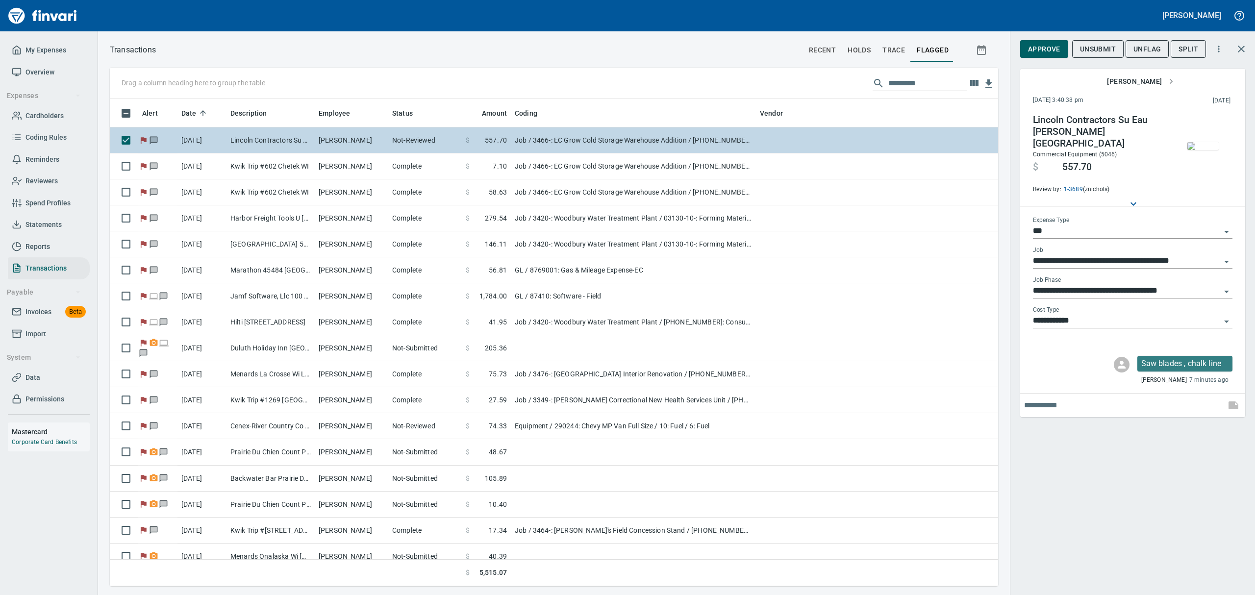
scroll to position [477, 866]
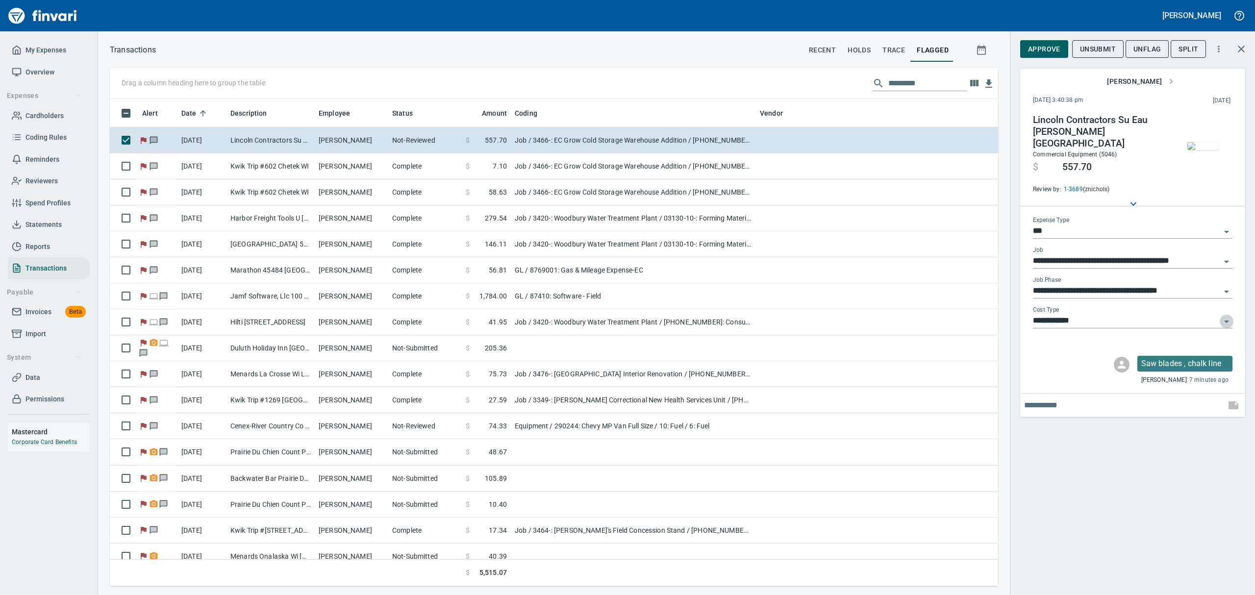
click at [1226, 316] on icon "Open" at bounding box center [1227, 322] width 12 height 12
click at [1082, 335] on li at bounding box center [1133, 338] width 200 height 24
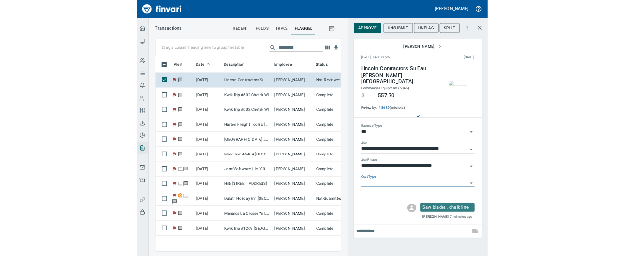
scroll to position [319, 304]
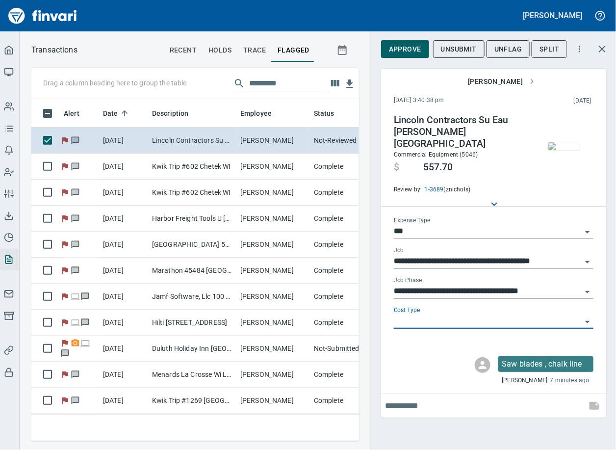
type input "**********"
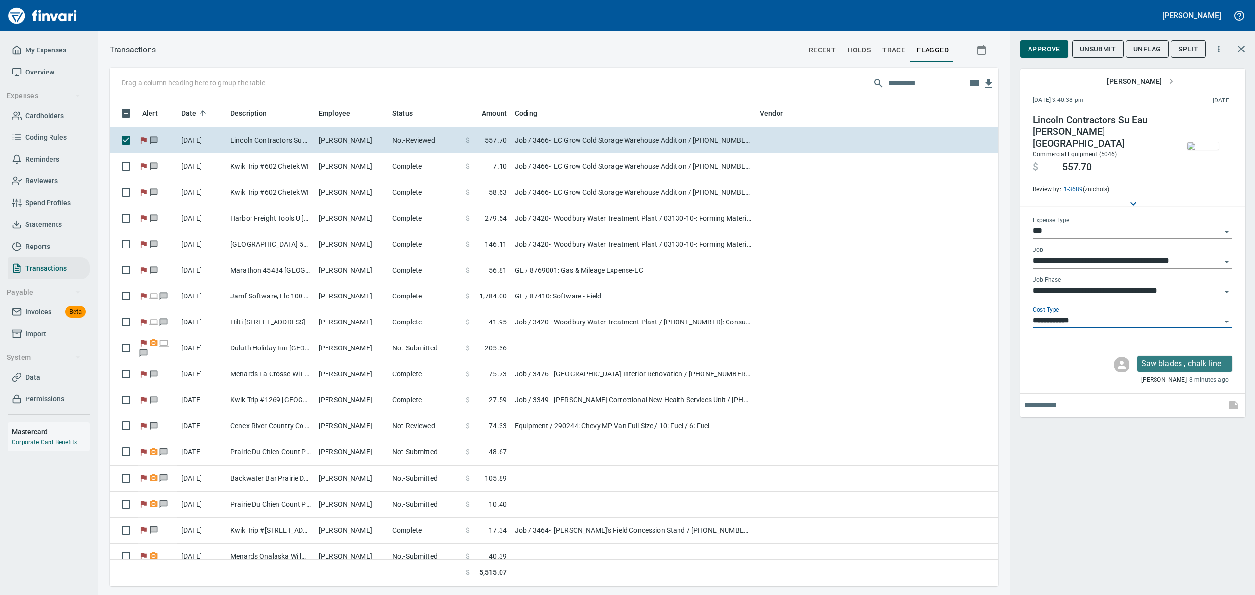
scroll to position [477, 866]
click at [1214, 314] on input "**********" at bounding box center [1127, 321] width 188 height 14
type input "**********"
click at [1226, 316] on icon "Open" at bounding box center [1227, 322] width 12 height 12
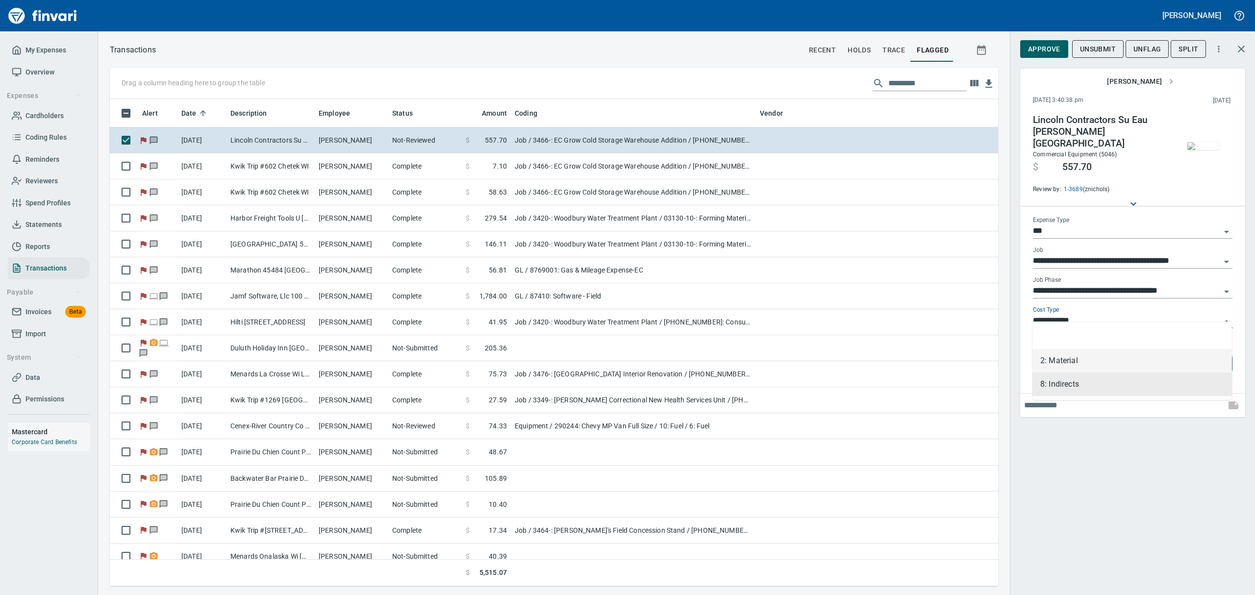
click at [1078, 364] on li "2: Material" at bounding box center [1133, 361] width 200 height 24
type input "**********"
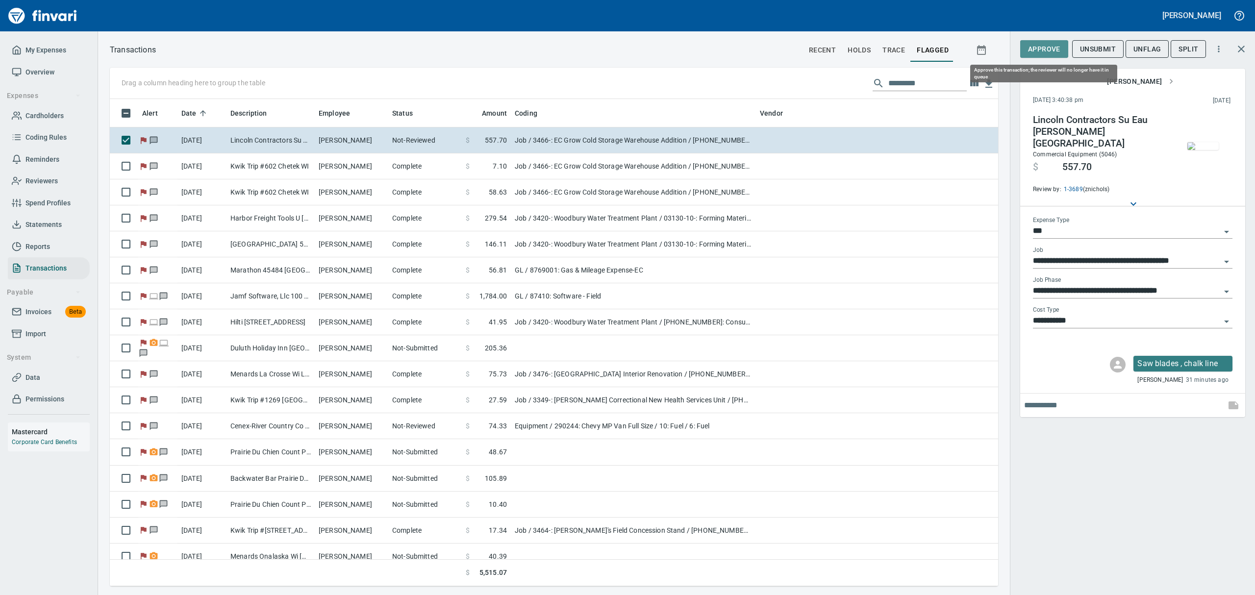
click at [1044, 50] on span "Approve" at bounding box center [1044, 49] width 32 height 12
click at [1136, 46] on span "UnFlag" at bounding box center [1139, 49] width 27 height 12
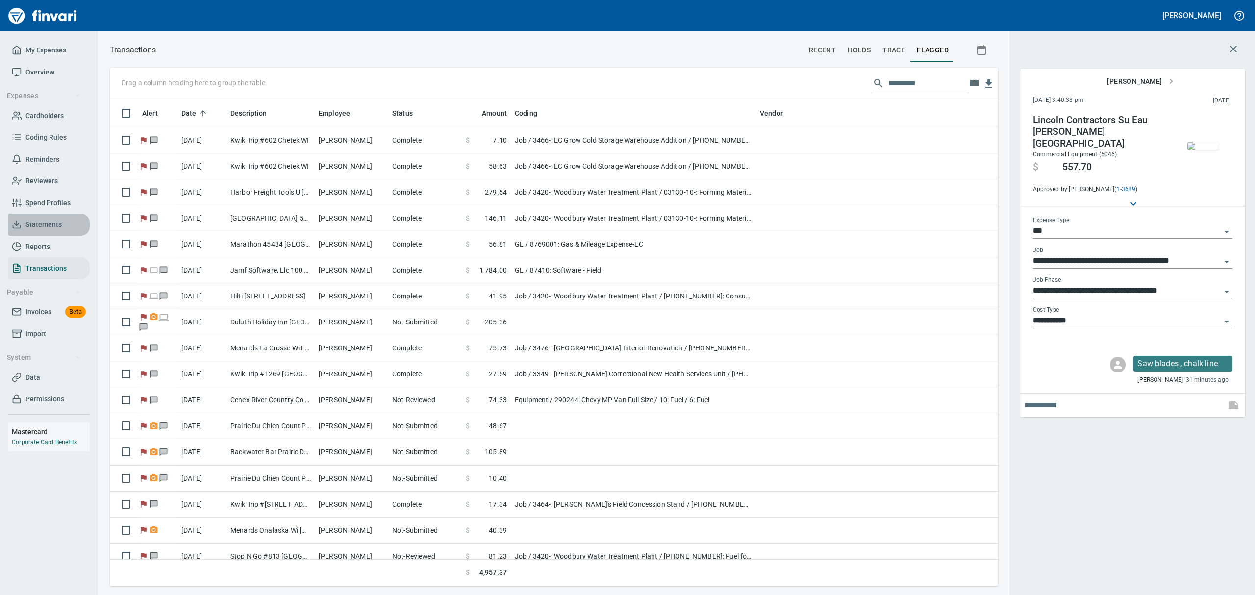
click at [53, 222] on span "Statements" at bounding box center [43, 225] width 36 height 12
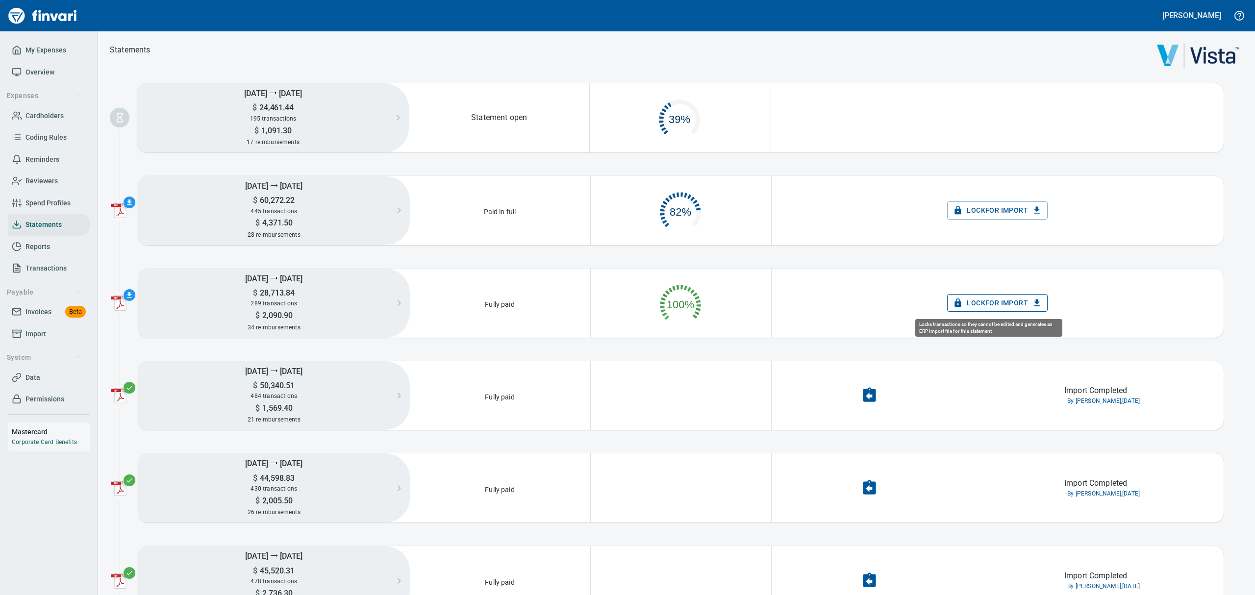
scroll to position [46, 167]
click at [955, 301] on span "Lock for Import" at bounding box center [997, 303] width 85 height 12
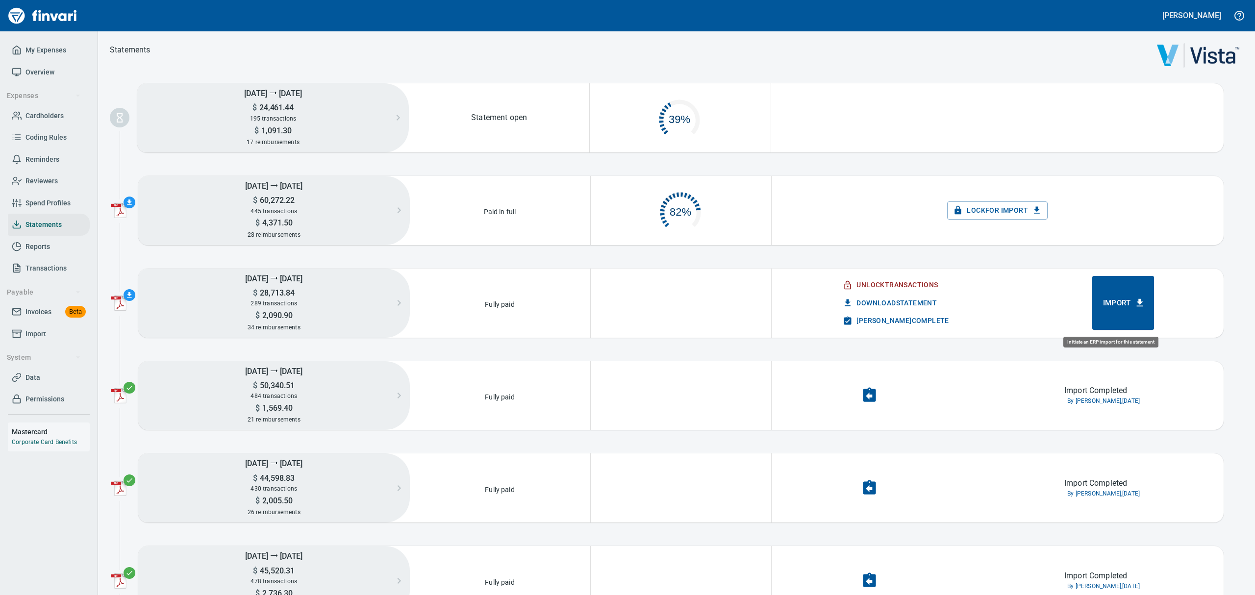
click at [1114, 303] on span "Import" at bounding box center [1123, 303] width 41 height 13
click at [887, 299] on span "Download Statement" at bounding box center [891, 303] width 92 height 12
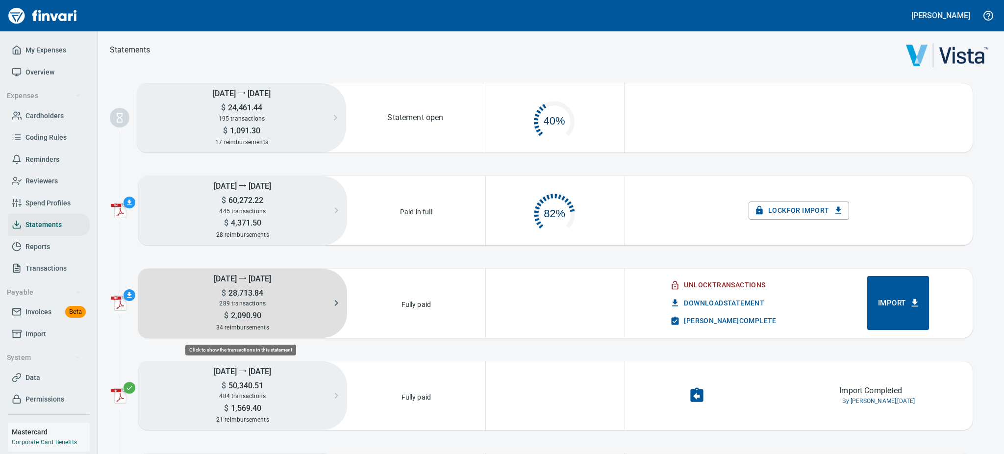
scroll to position [43, 126]
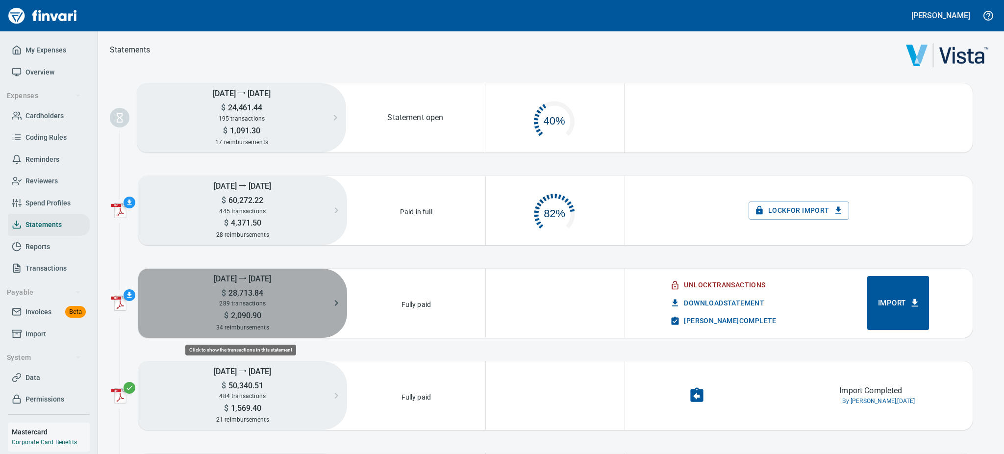
click at [264, 294] on h5 "$ 28,713.84" at bounding box center [242, 293] width 209 height 10
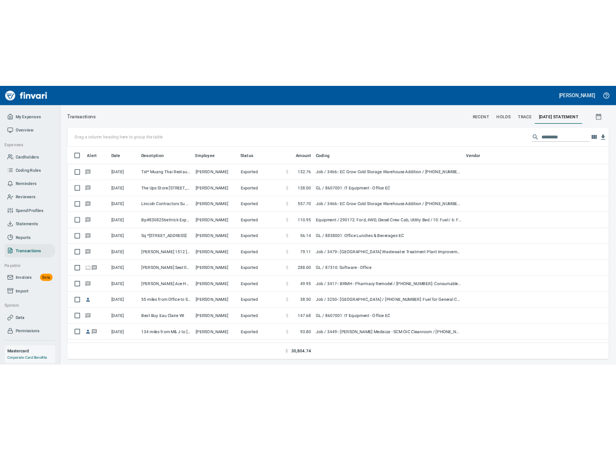
scroll to position [335, 860]
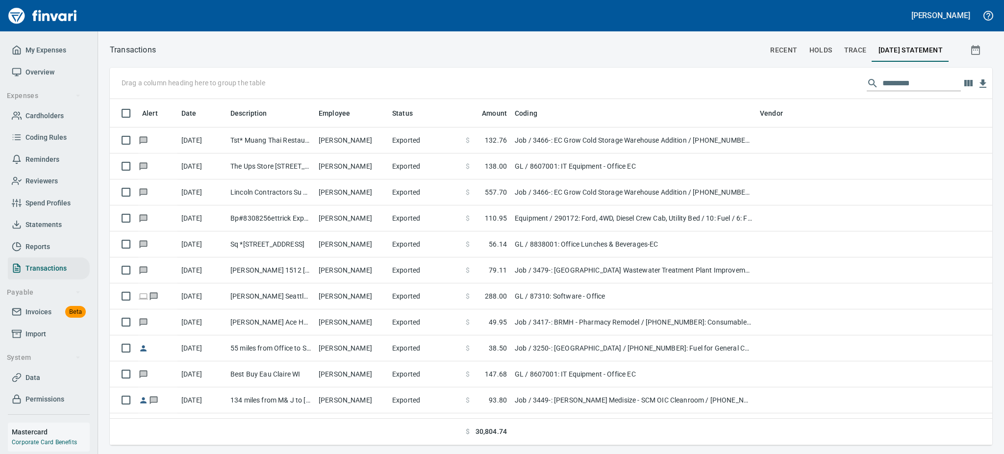
click at [909, 84] on input "text" at bounding box center [922, 84] width 78 height 16
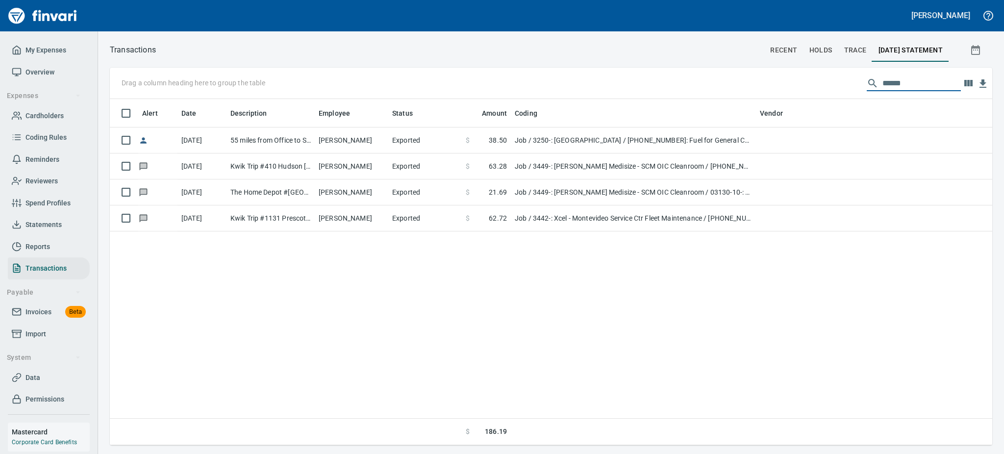
drag, startPoint x: 909, startPoint y: 84, endPoint x: 803, endPoint y: 61, distance: 108.3
click at [803, 61] on div "Transactions recent holds trace 2025/09/06 Statement Drag a column heading here…" at bounding box center [551, 244] width 906 height 402
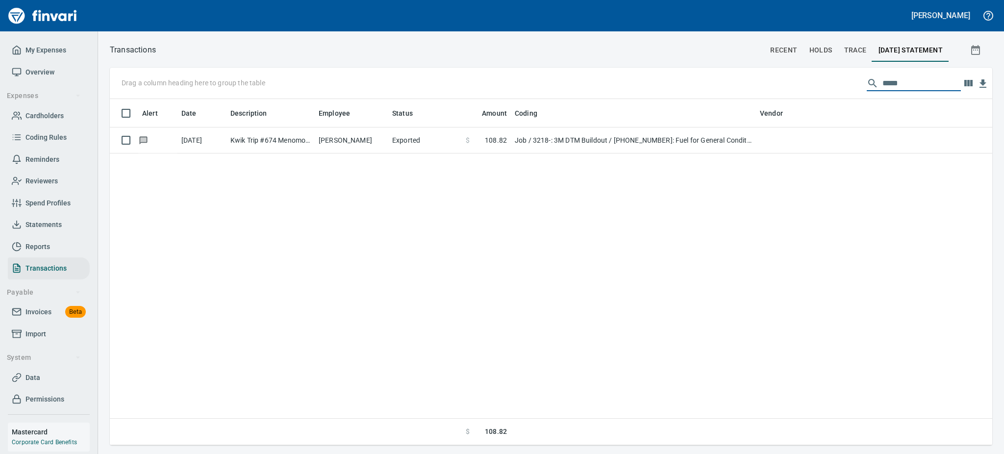
type input "*****"
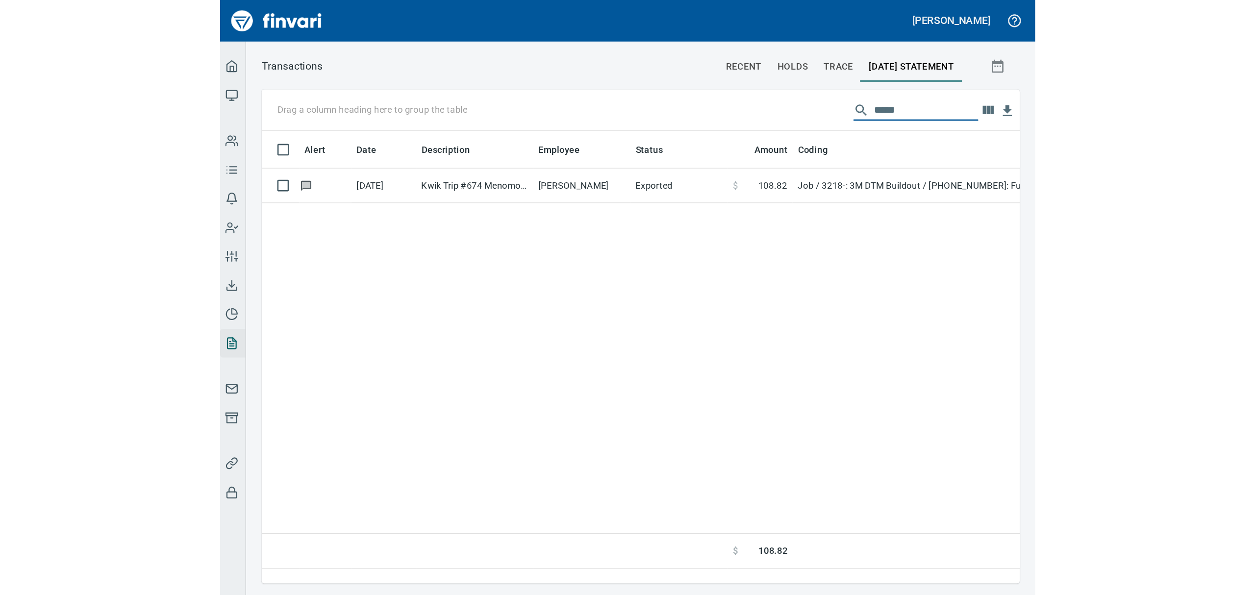
scroll to position [477, 1122]
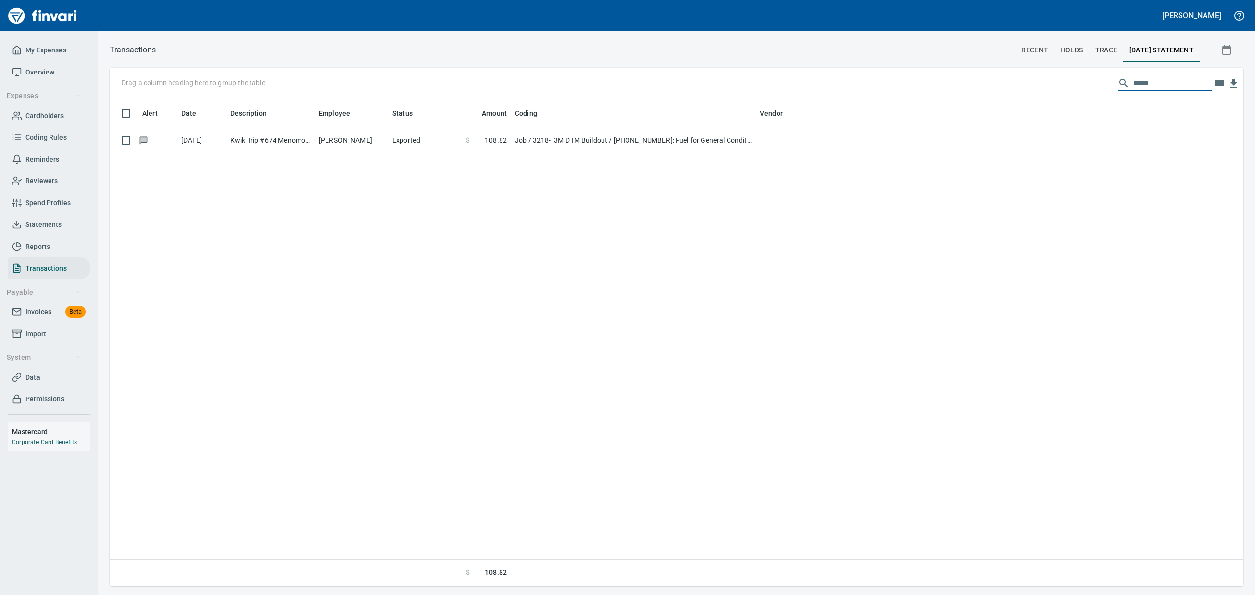
drag, startPoint x: 1128, startPoint y: 80, endPoint x: 1043, endPoint y: 79, distance: 84.3
click at [1043, 79] on div "Drag a column heading here to group the table *****" at bounding box center [677, 83] width 1134 height 31
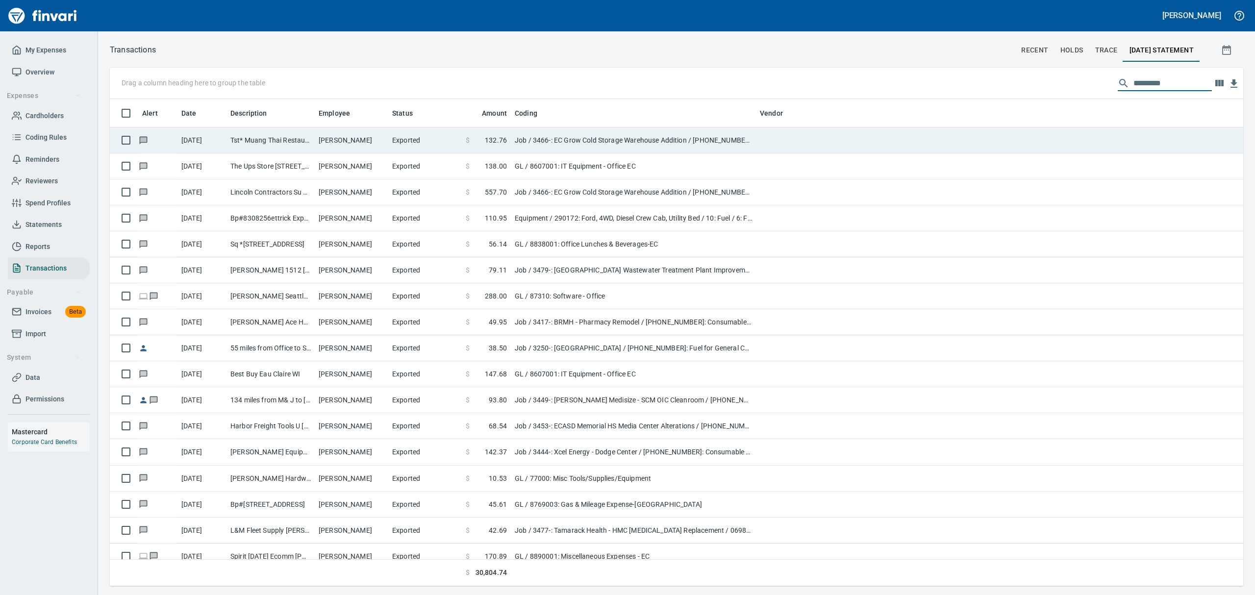
scroll to position [477, 1111]
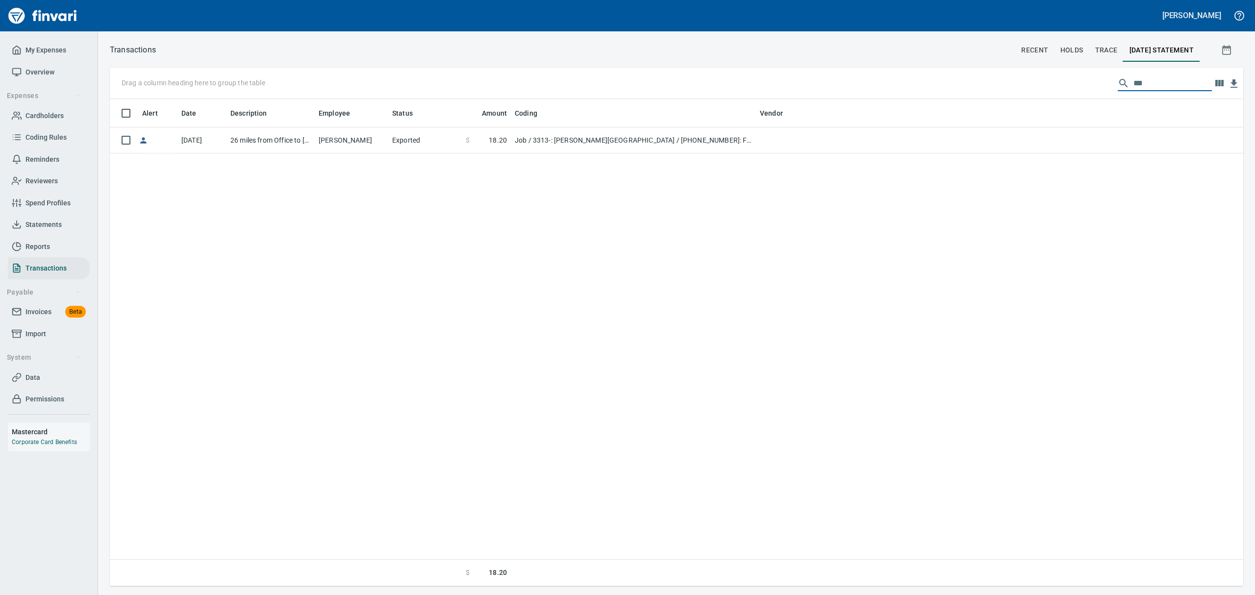
click at [1142, 81] on input "***" at bounding box center [1173, 84] width 78 height 16
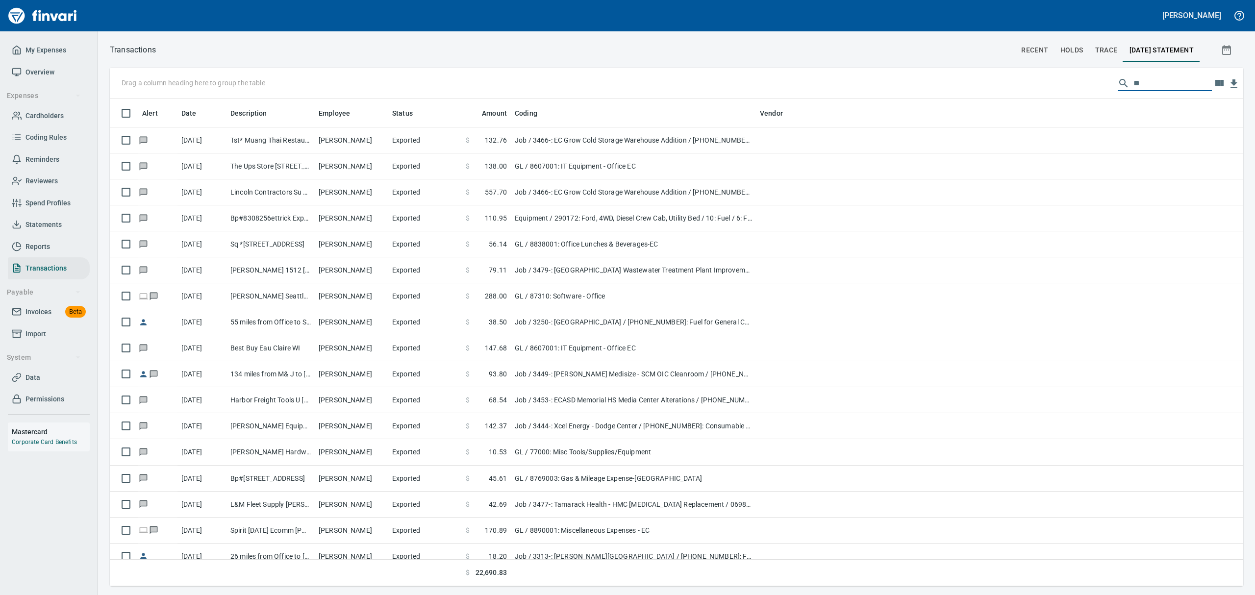
type input "*"
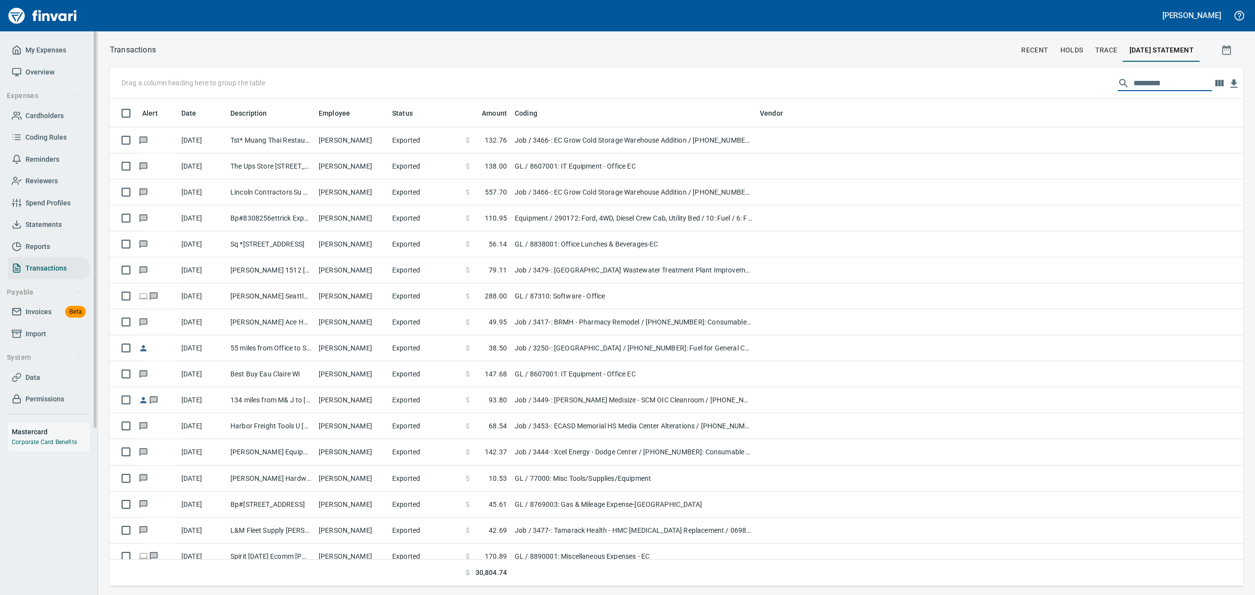
click at [50, 222] on span "Statements" at bounding box center [43, 225] width 36 height 12
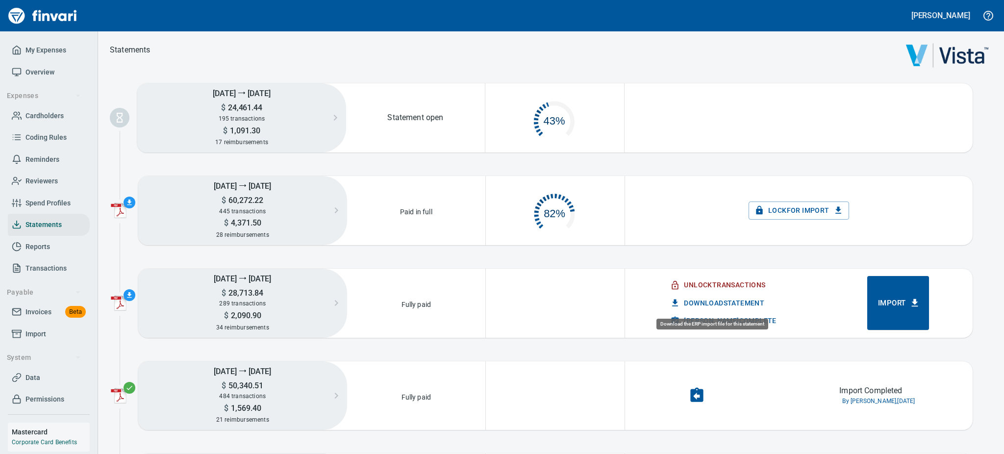
scroll to position [43, 126]
click at [698, 318] on span "Mark Import Complete" at bounding box center [724, 321] width 104 height 12
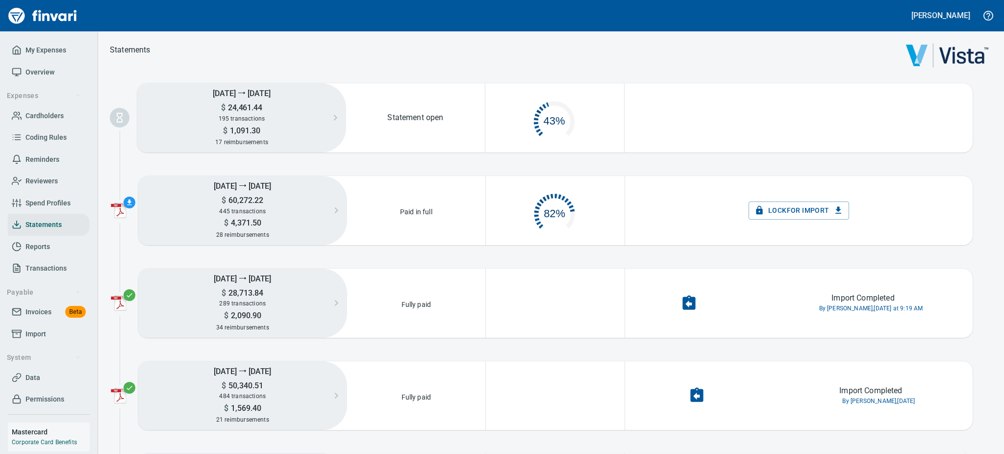
click at [127, 302] on span "button" at bounding box center [120, 303] width 20 height 16
click at [143, 296] on link "Download Statement PDF" at bounding box center [170, 304] width 132 height 22
click at [206, 306] on span "Download Statement PDF" at bounding box center [182, 304] width 91 height 12
